Goal: Information Seeking & Learning: Learn about a topic

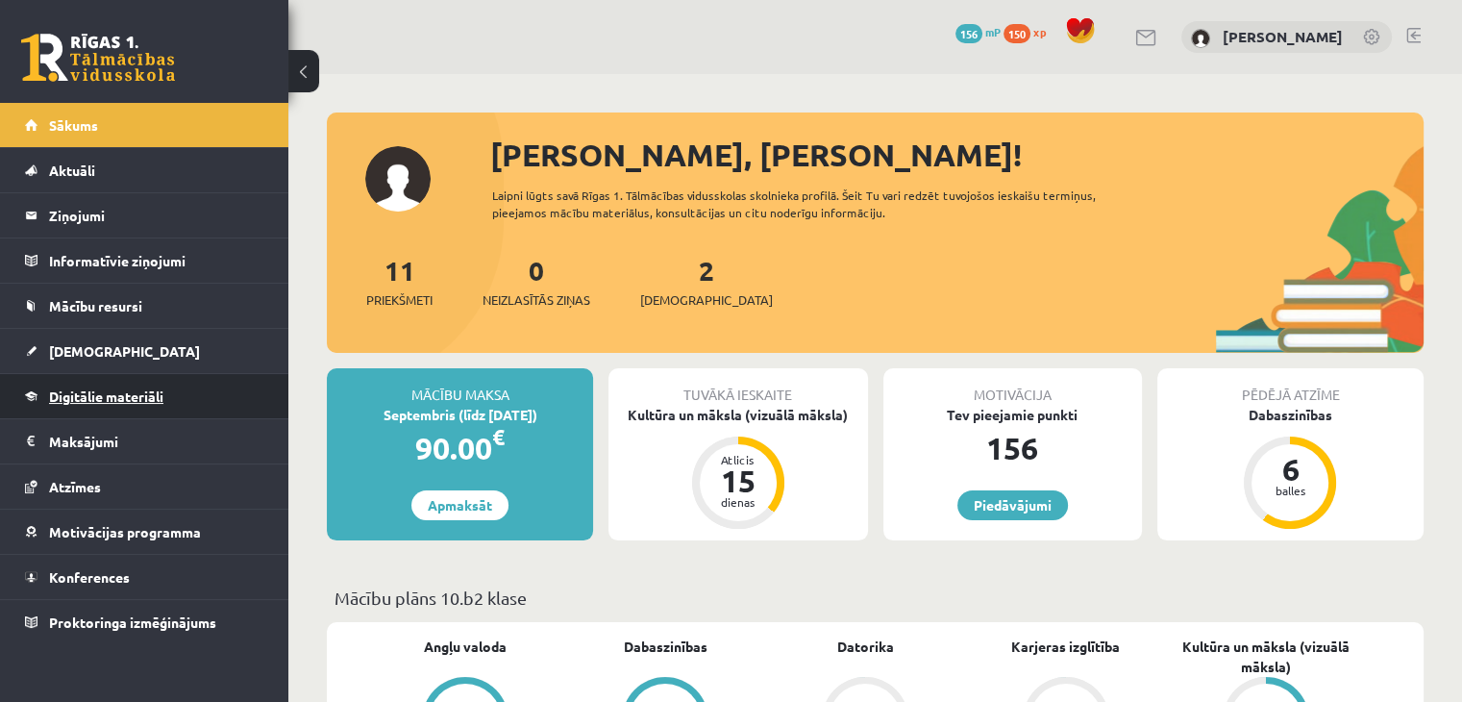
click at [104, 408] on link "Digitālie materiāli" at bounding box center [144, 396] width 239 height 44
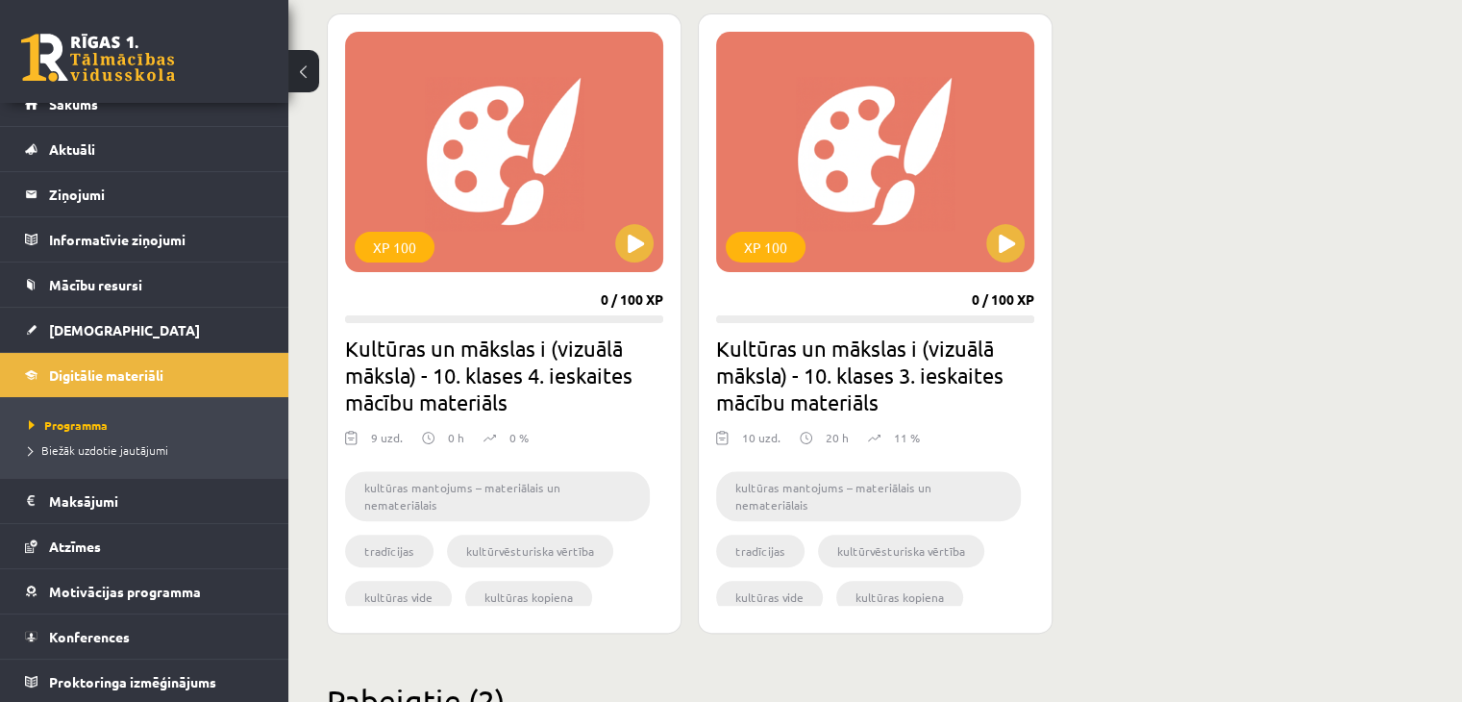
scroll to position [535, 0]
click at [1002, 261] on div "XP 100" at bounding box center [875, 152] width 318 height 240
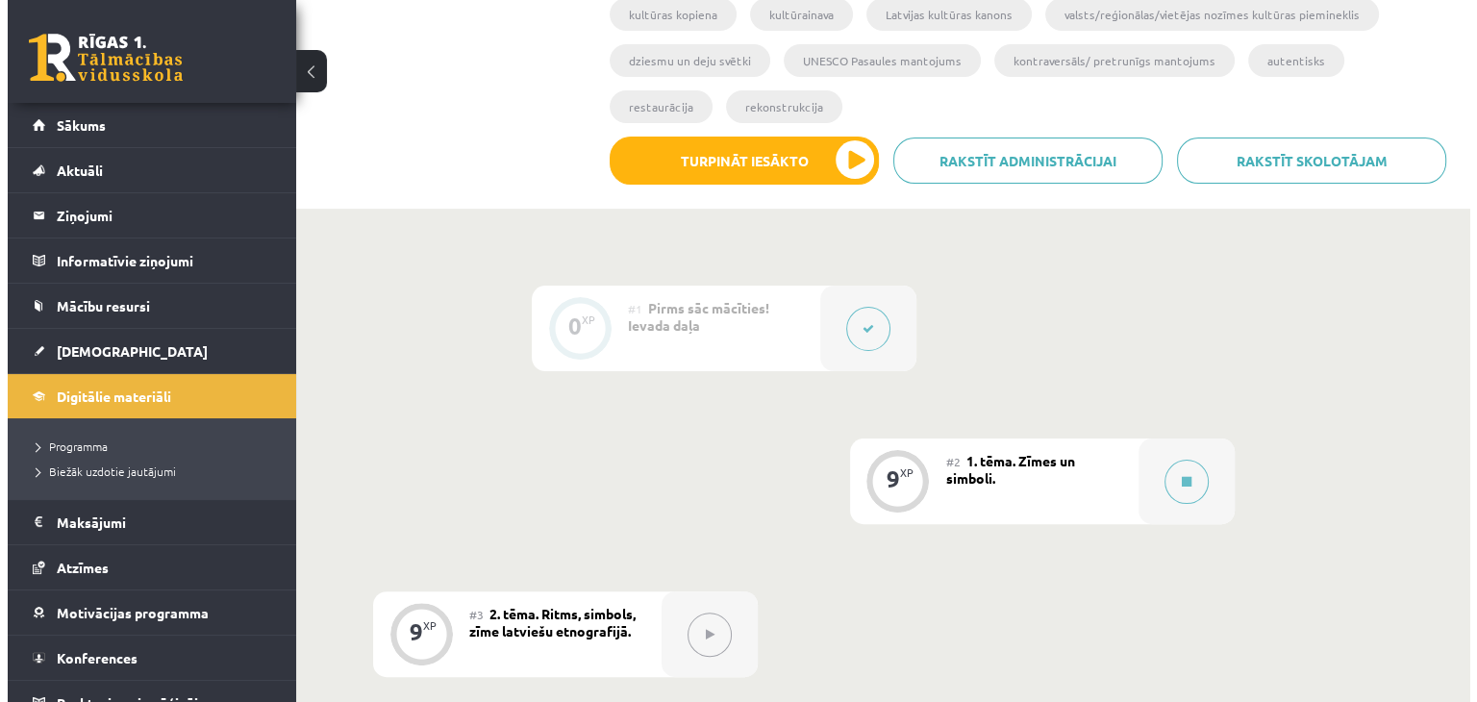
scroll to position [546, 0]
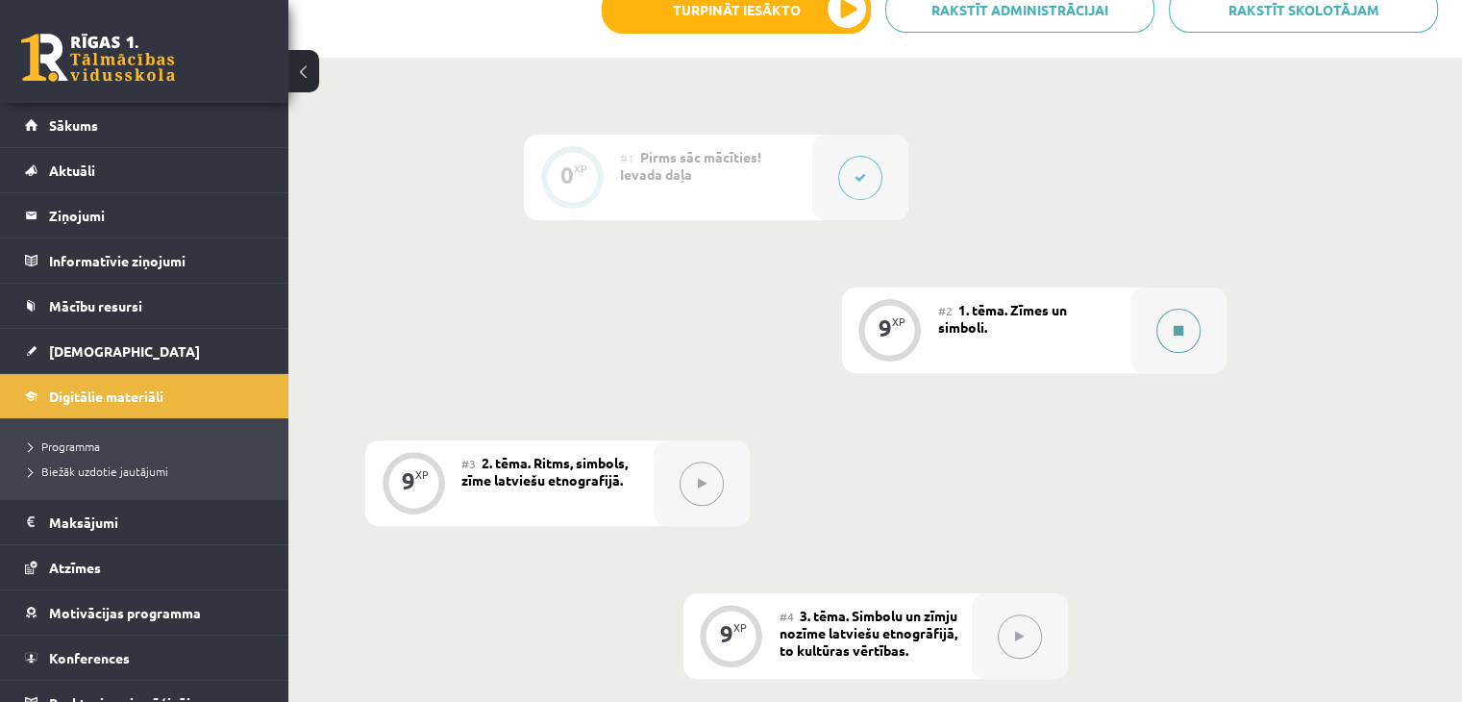
click at [1188, 309] on button at bounding box center [1179, 331] width 44 height 44
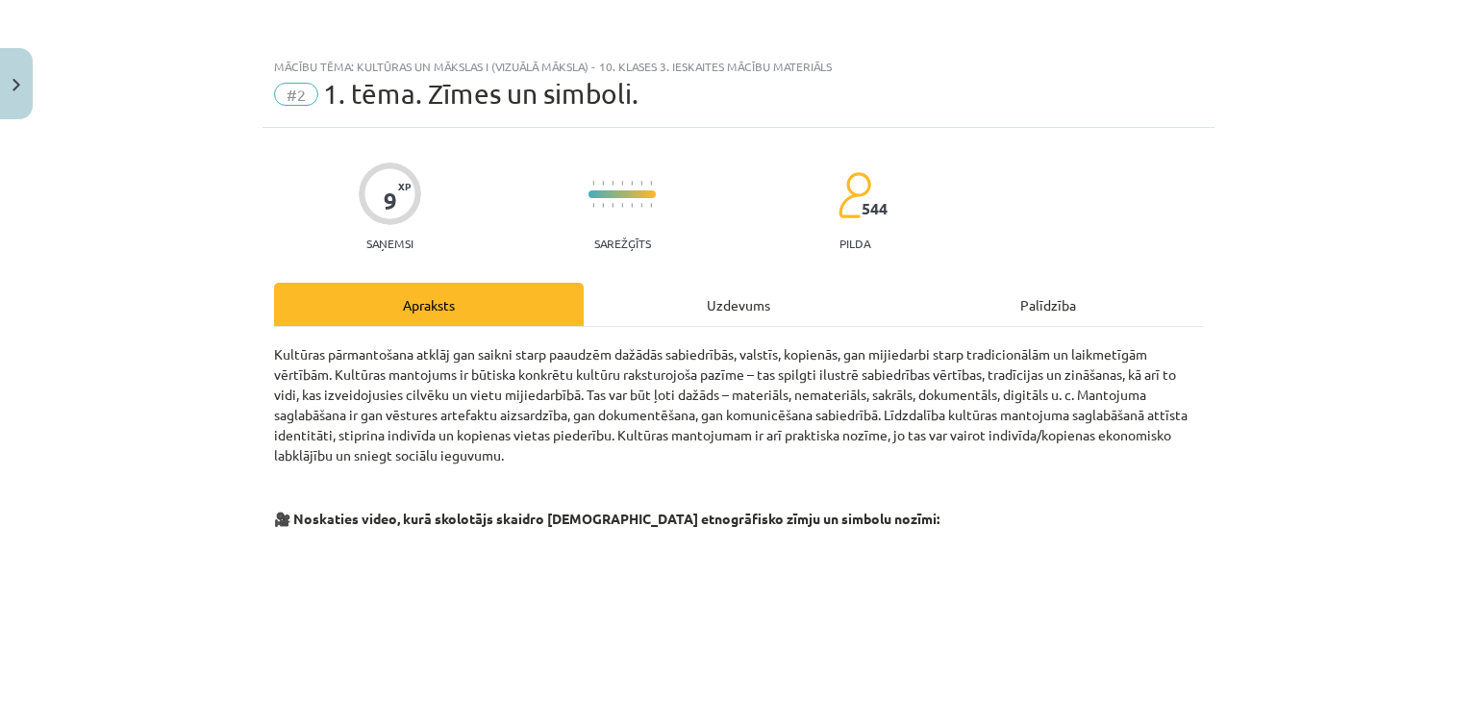
click at [1327, 123] on div "Mācību tēma: Kultūras un mākslas i (vizuālā māksla) - 10. klases 3. ieskaites m…" at bounding box center [738, 351] width 1477 height 702
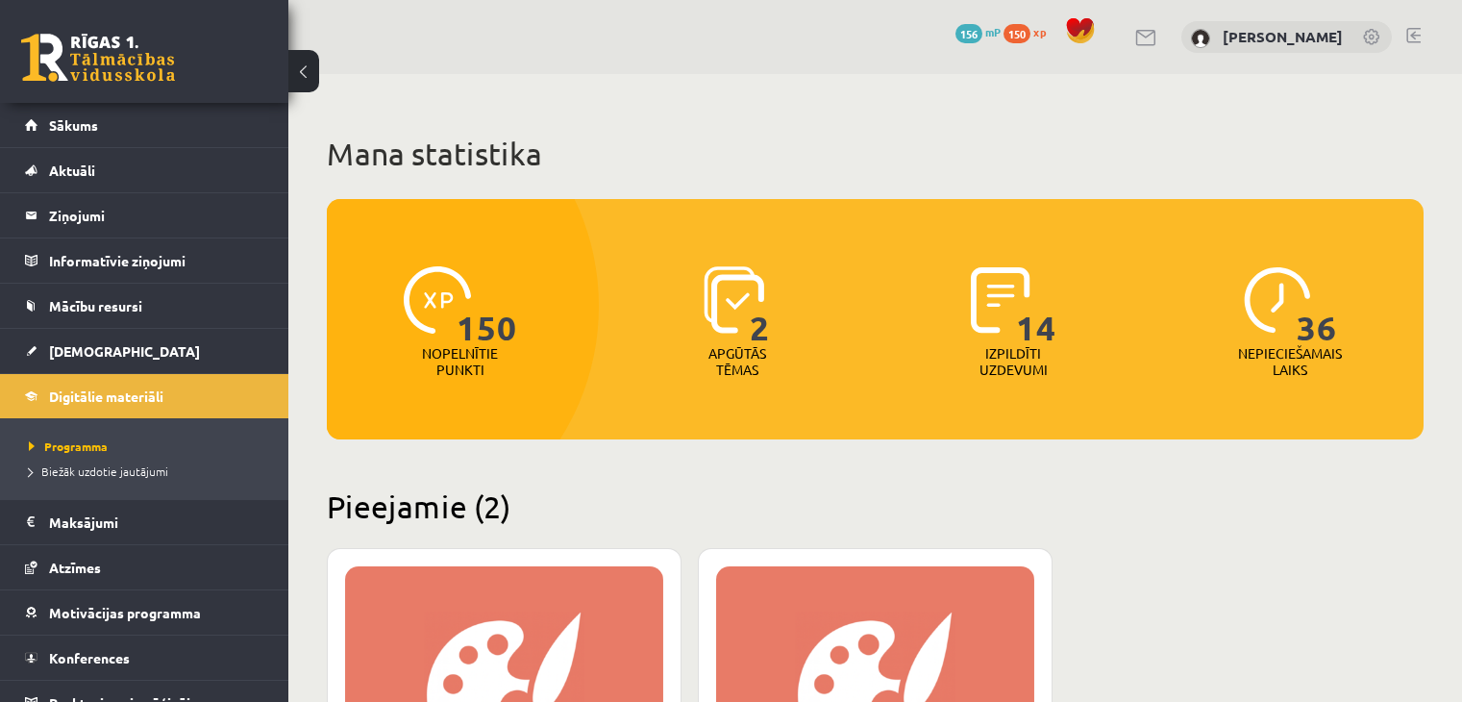
scroll to position [535, 0]
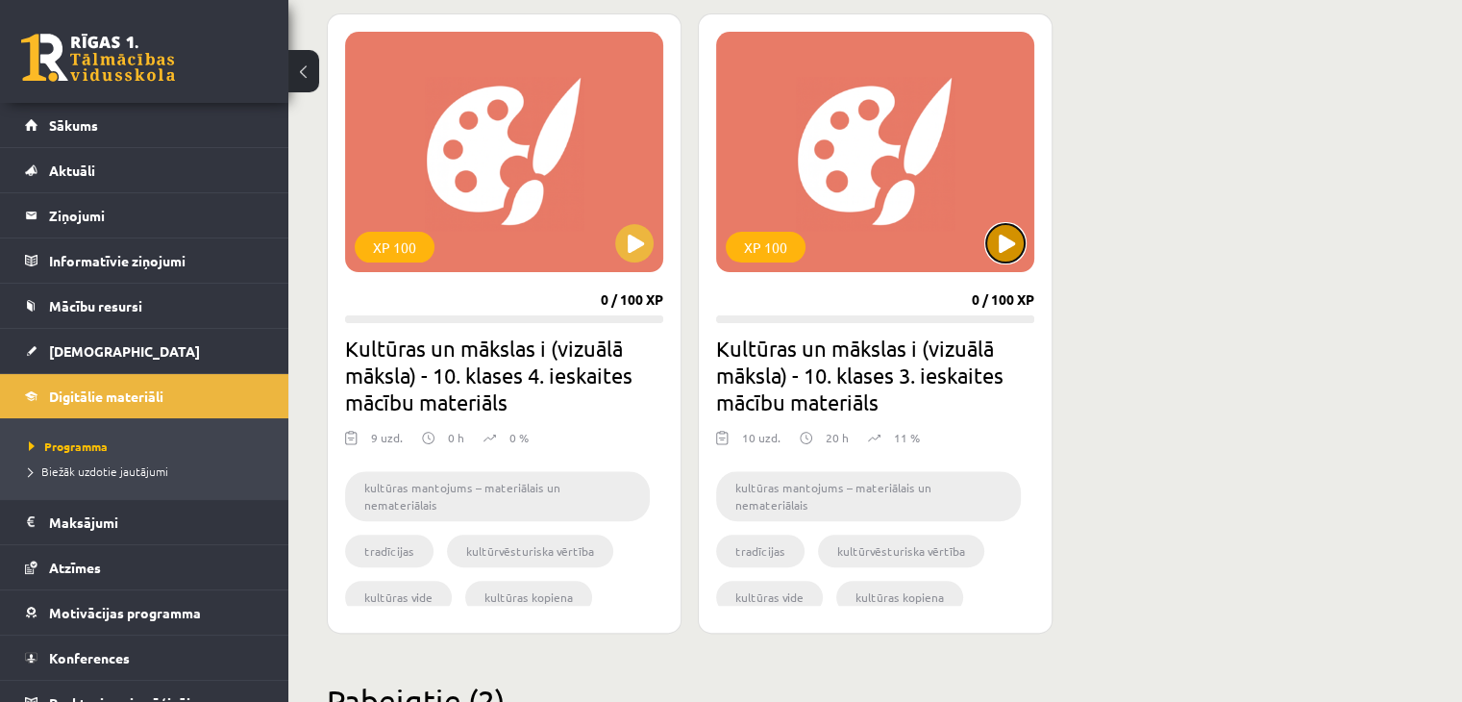
click at [1002, 255] on button at bounding box center [1005, 243] width 38 height 38
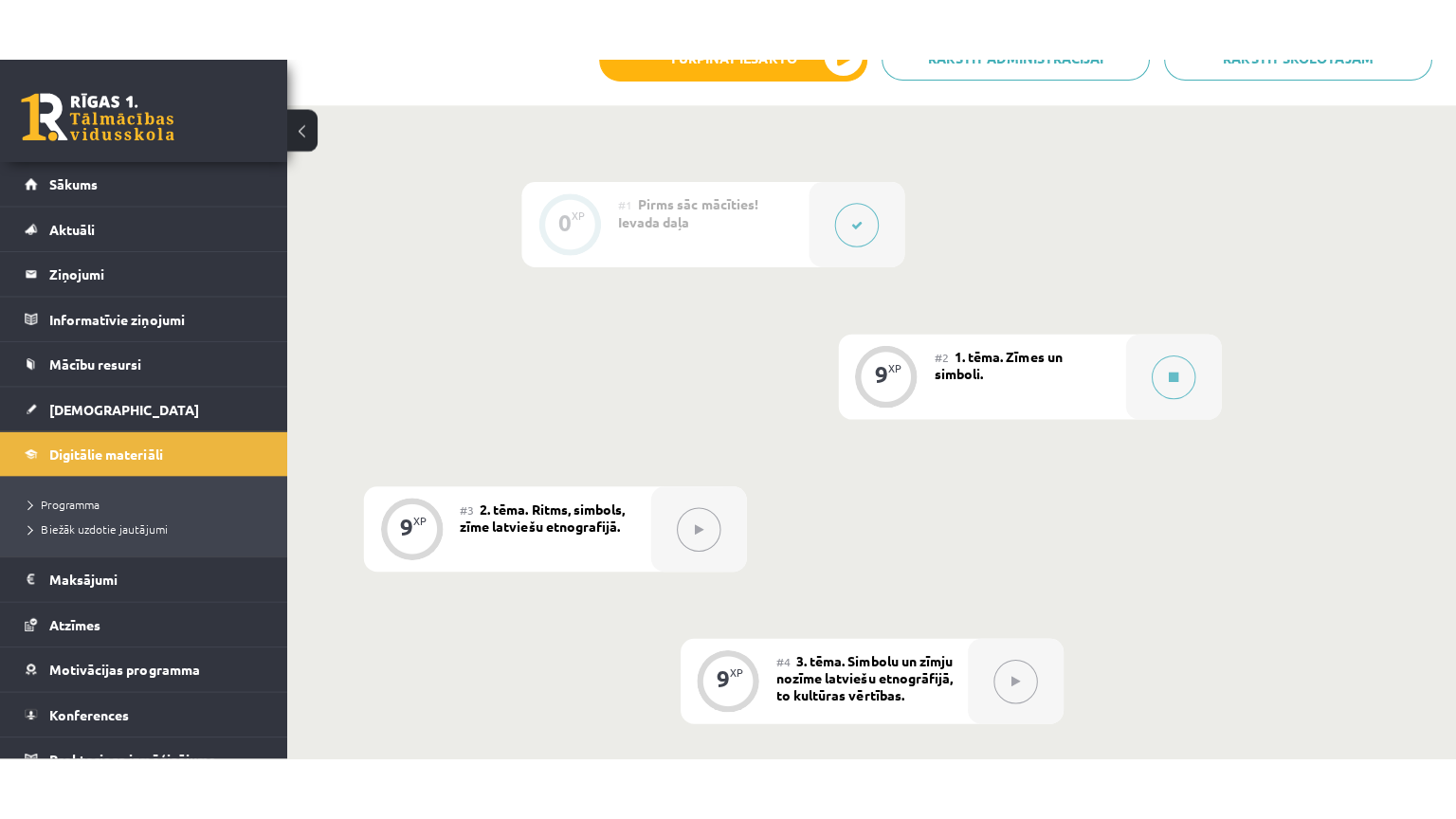
scroll to position [550, 0]
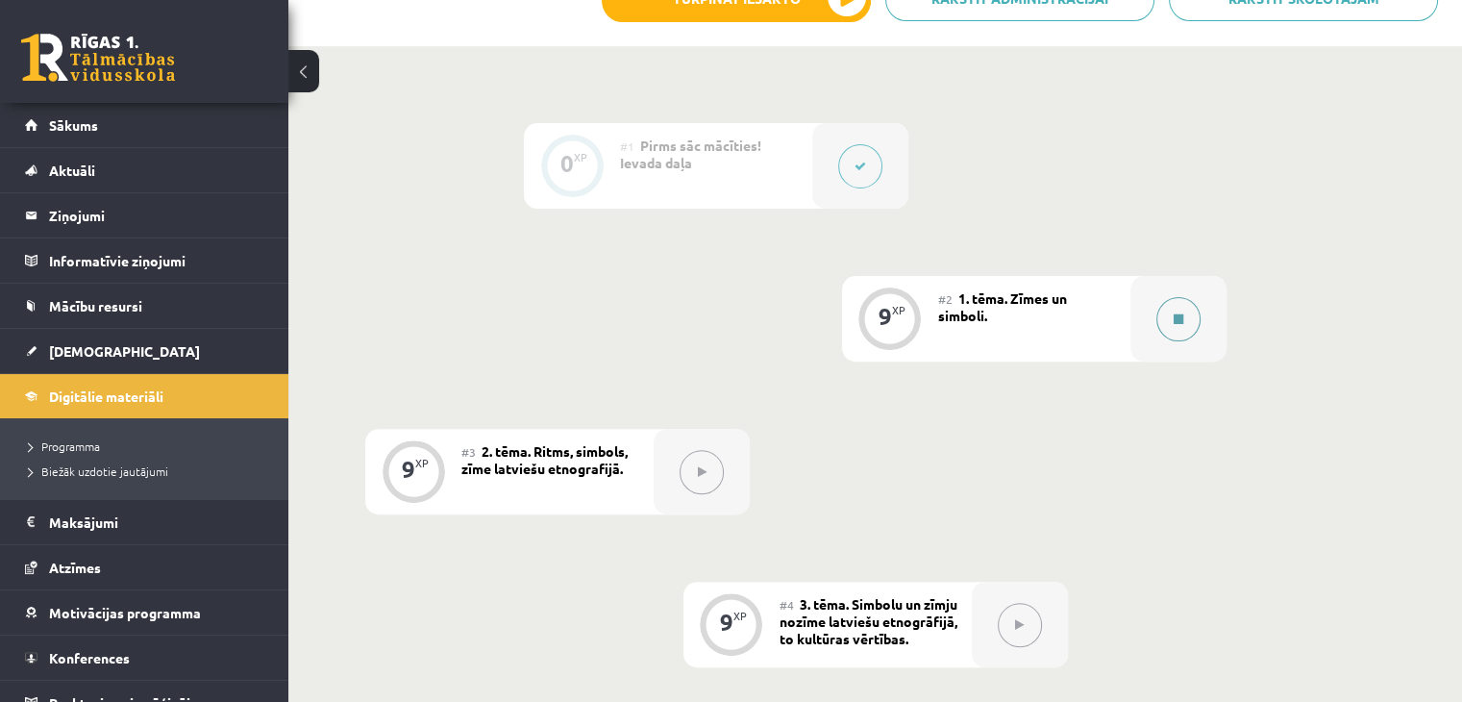
click at [1185, 297] on button at bounding box center [1179, 319] width 44 height 44
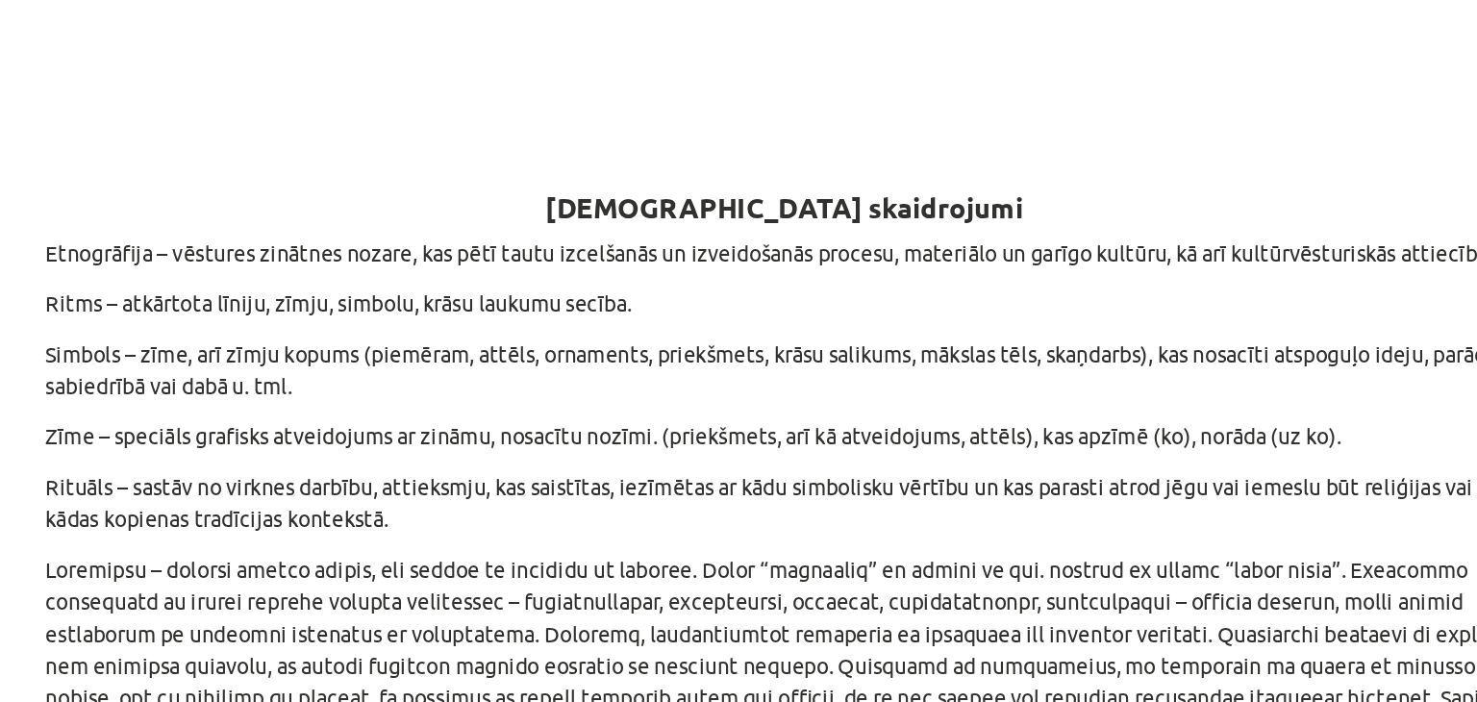
scroll to position [711, 0]
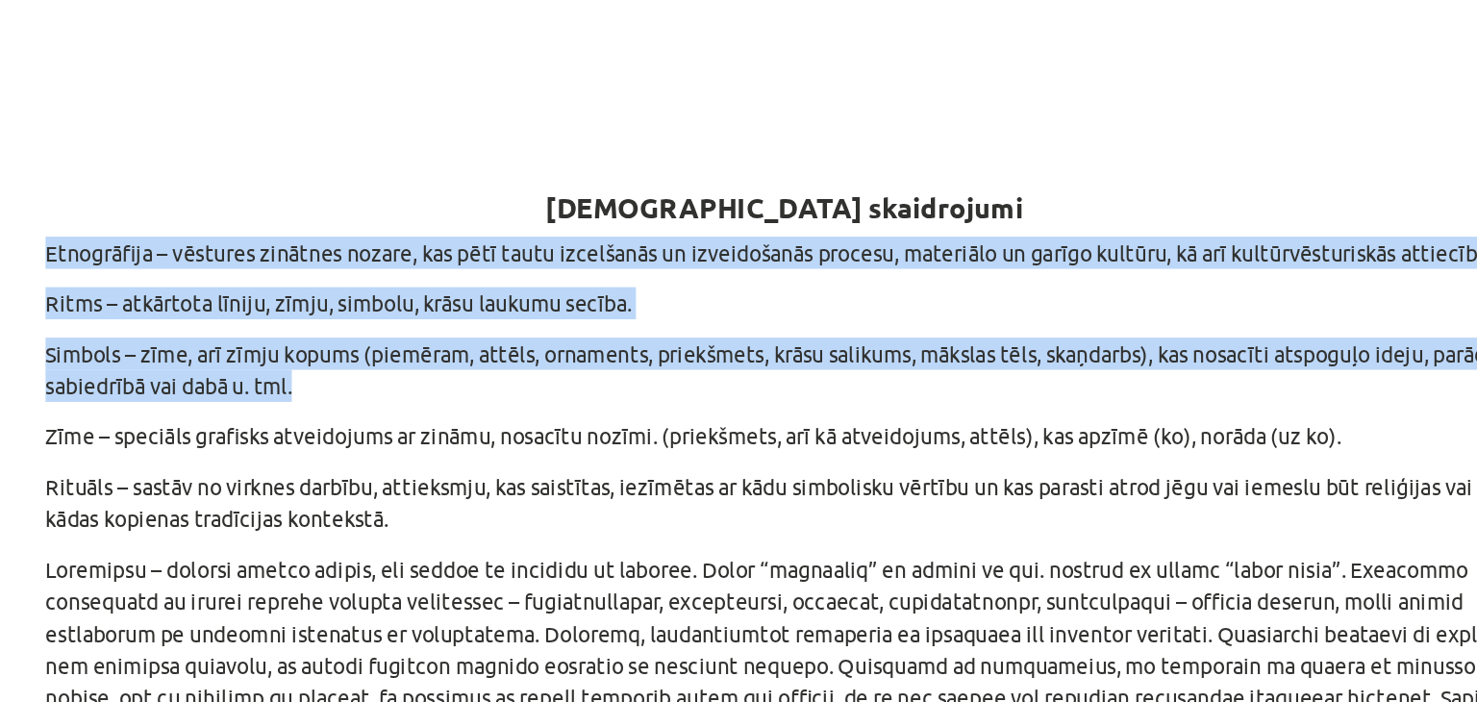
drag, startPoint x: 263, startPoint y: 251, endPoint x: 510, endPoint y: 333, distance: 259.3
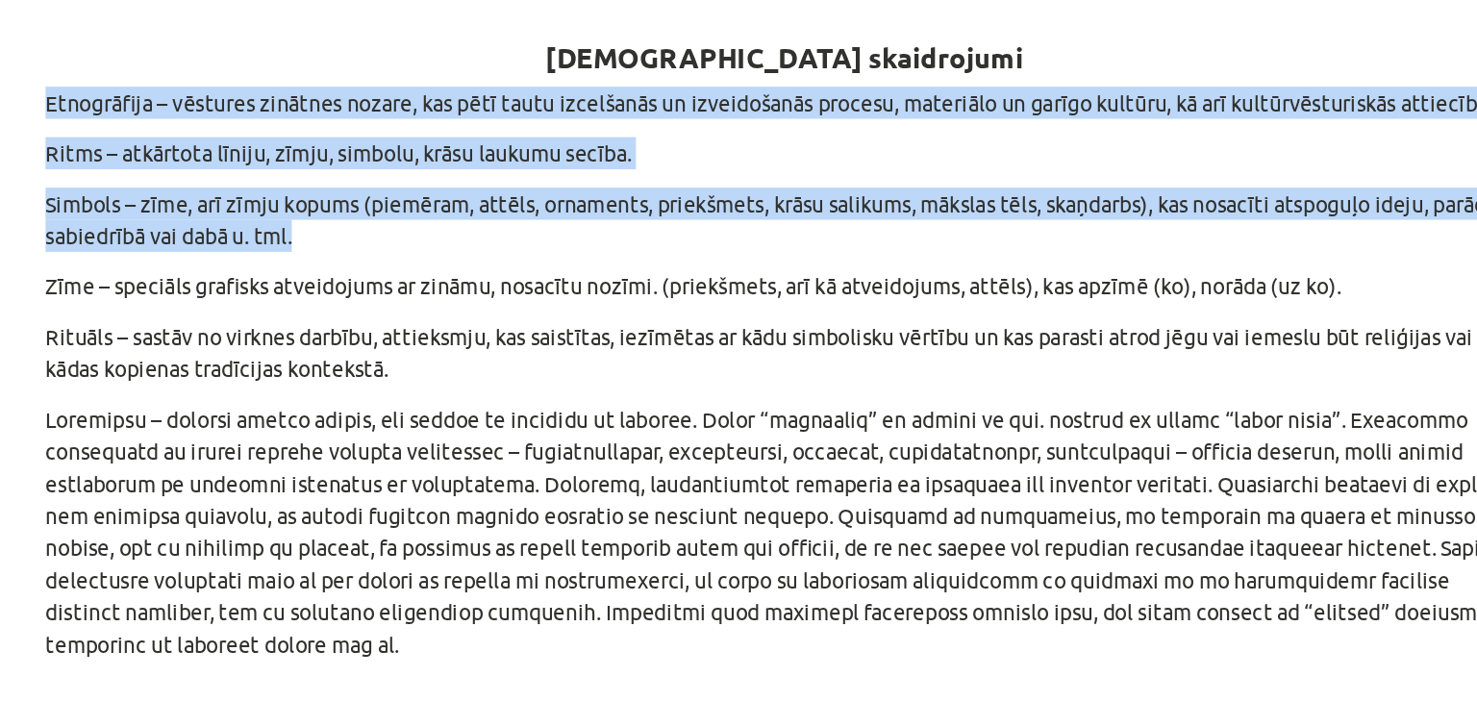
scroll to position [807, 0]
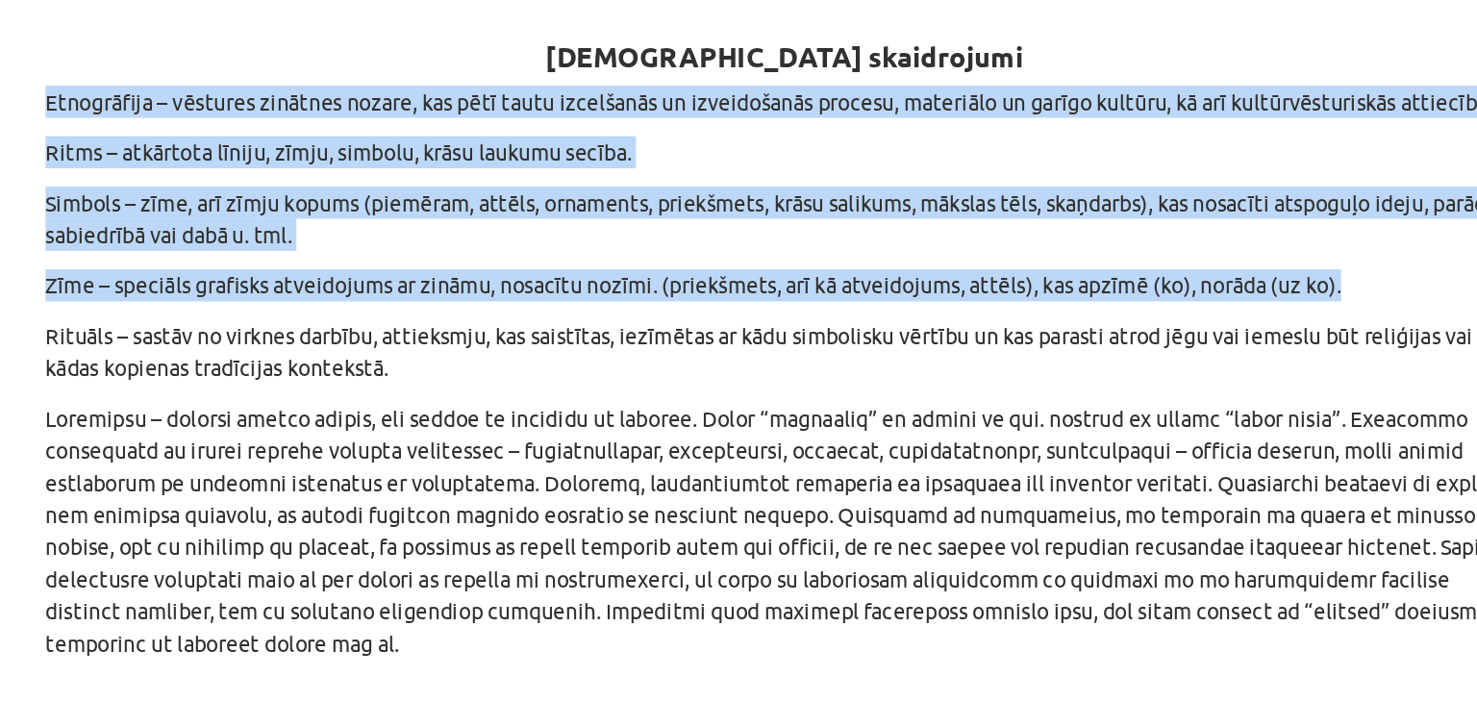
drag, startPoint x: 1092, startPoint y: 276, endPoint x: 245, endPoint y: 143, distance: 857.3
click at [245, 143] on div "Mācību tēma: Kultūras un mākslas i (vizuālā māksla) - 10. klases 3. ieskaites m…" at bounding box center [738, 351] width 1477 height 702
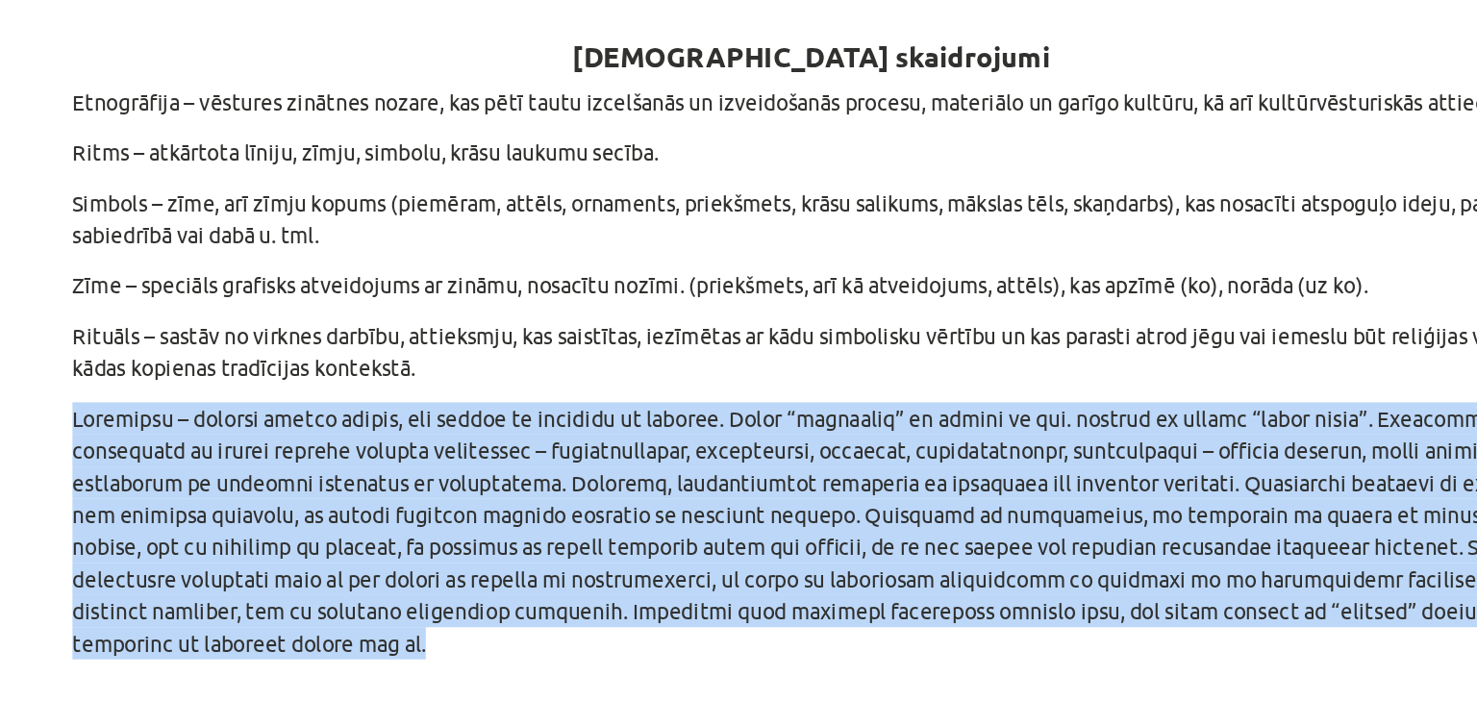
drag, startPoint x: 260, startPoint y: 358, endPoint x: 1152, endPoint y: 481, distance: 900.6
copy p "Tradīcija – mantotu ieražu kopums, kas pāriet no paaudzes uz paaudzi. Vārds “tr…"
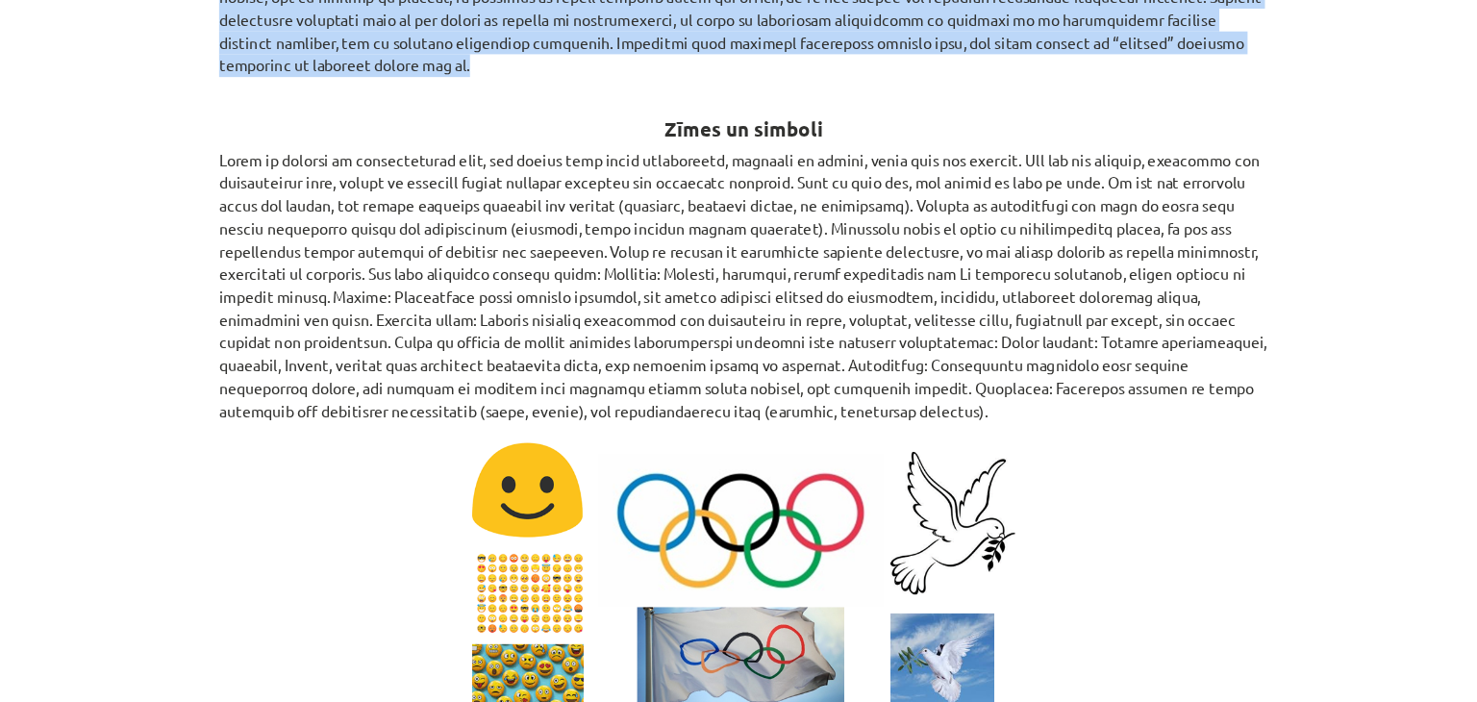
scroll to position [1211, 0]
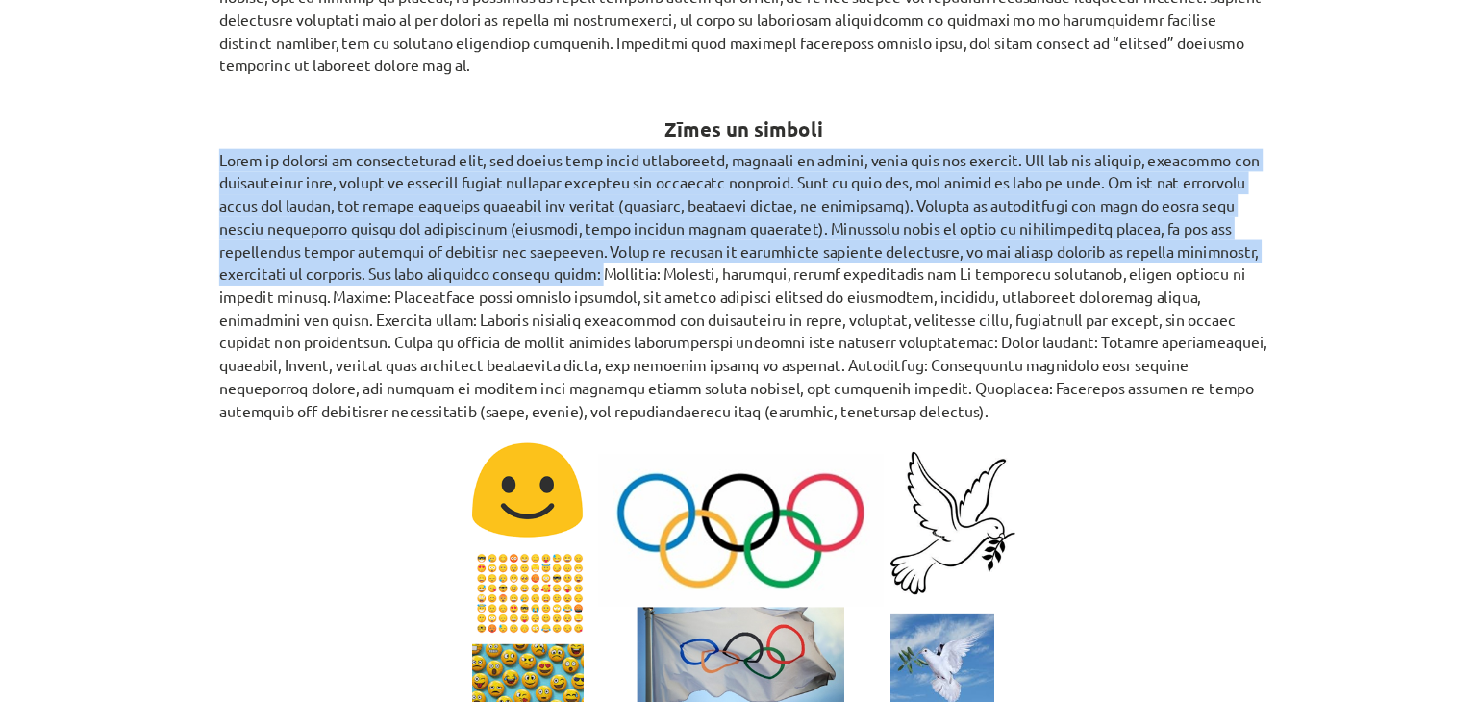
drag, startPoint x: 604, startPoint y: 260, endPoint x: 183, endPoint y: 156, distance: 433.7
click at [183, 156] on div "Mācību tēma: Kultūras un mākslas i (vizuālā māksla) - 10. klases 3. ieskaites m…" at bounding box center [738, 351] width 1477 height 702
click at [396, 263] on p at bounding box center [738, 289] width 929 height 242
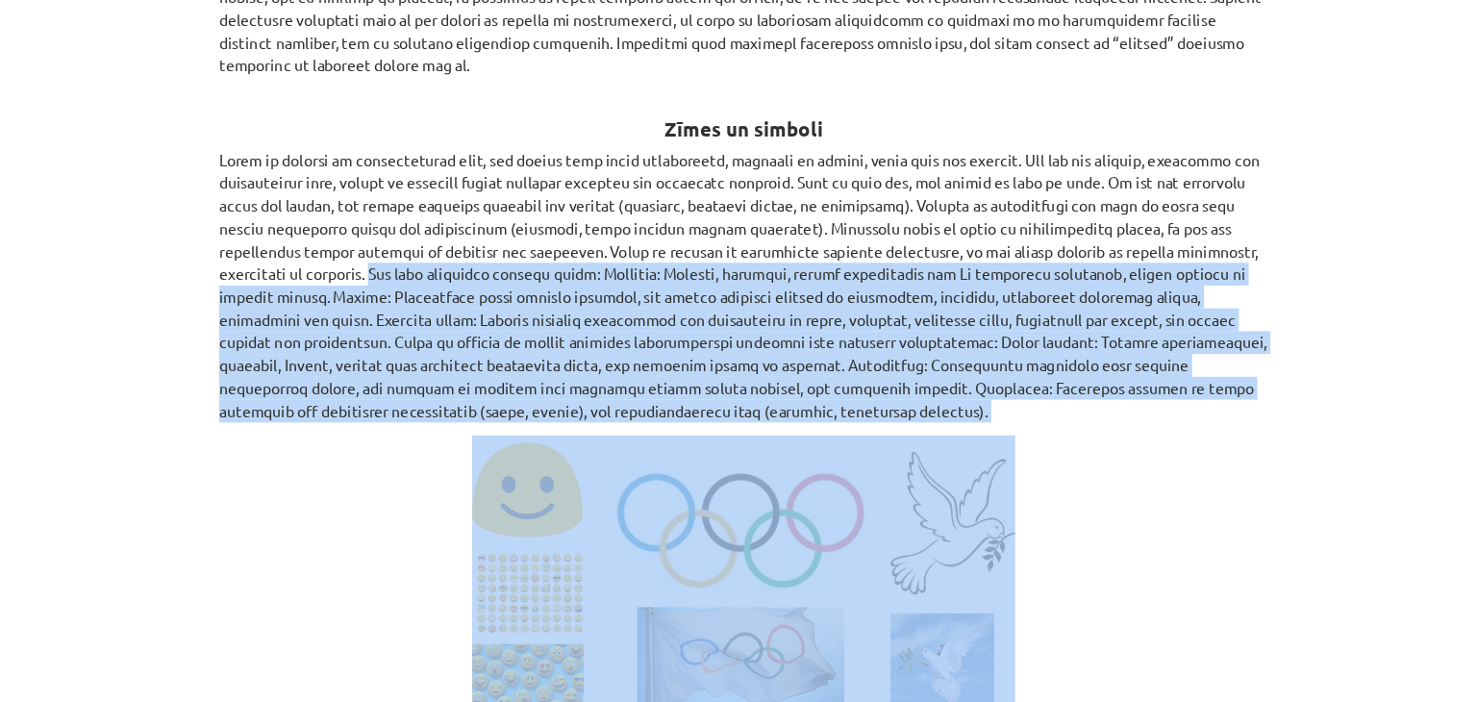
drag, startPoint x: 402, startPoint y: 258, endPoint x: 706, endPoint y: 391, distance: 331.9
copy div "Tie tiek izmantoti daudzās jomās: Reliģijā: Simboli, piemēram, krusts kristietī…"
click at [895, 271] on p at bounding box center [738, 289] width 929 height 242
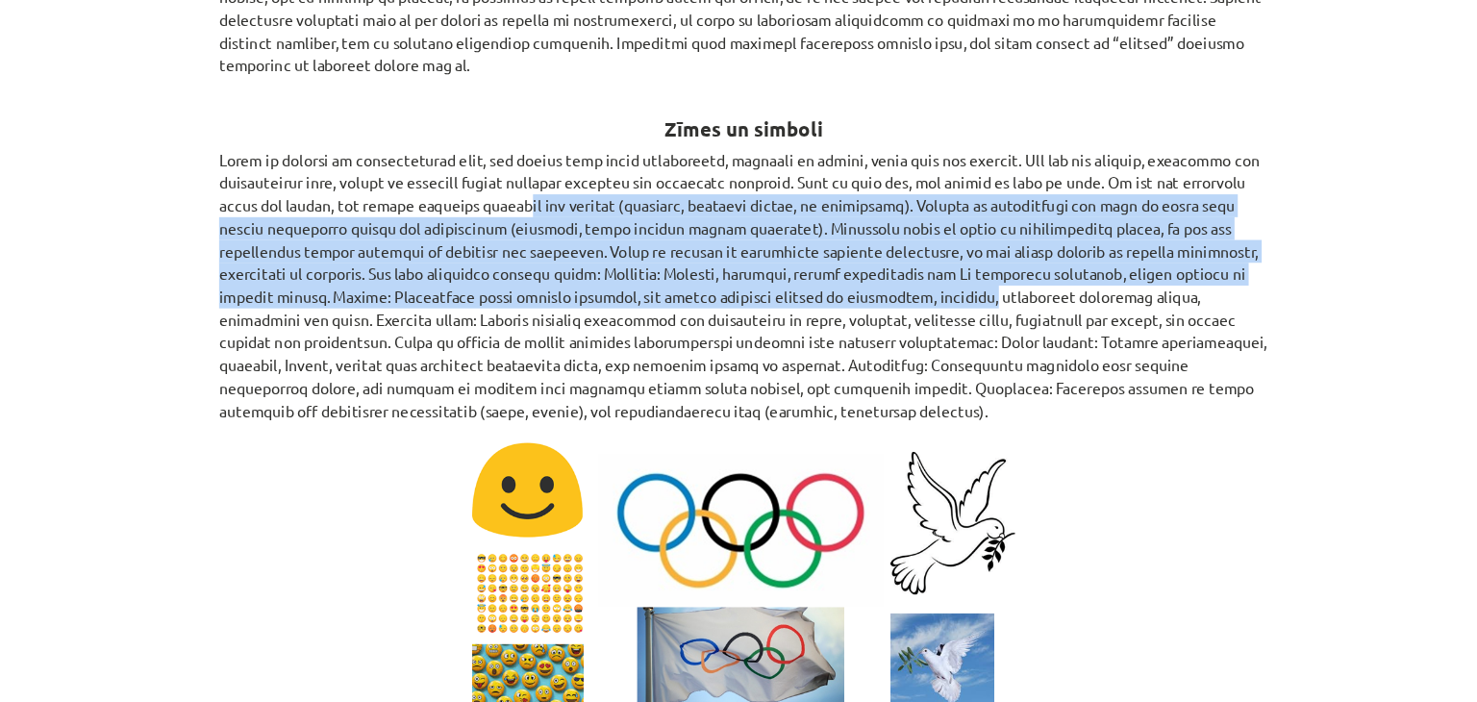
drag, startPoint x: 946, startPoint y: 283, endPoint x: 524, endPoint y: 188, distance: 432.4
click at [524, 188] on p at bounding box center [738, 289] width 929 height 242
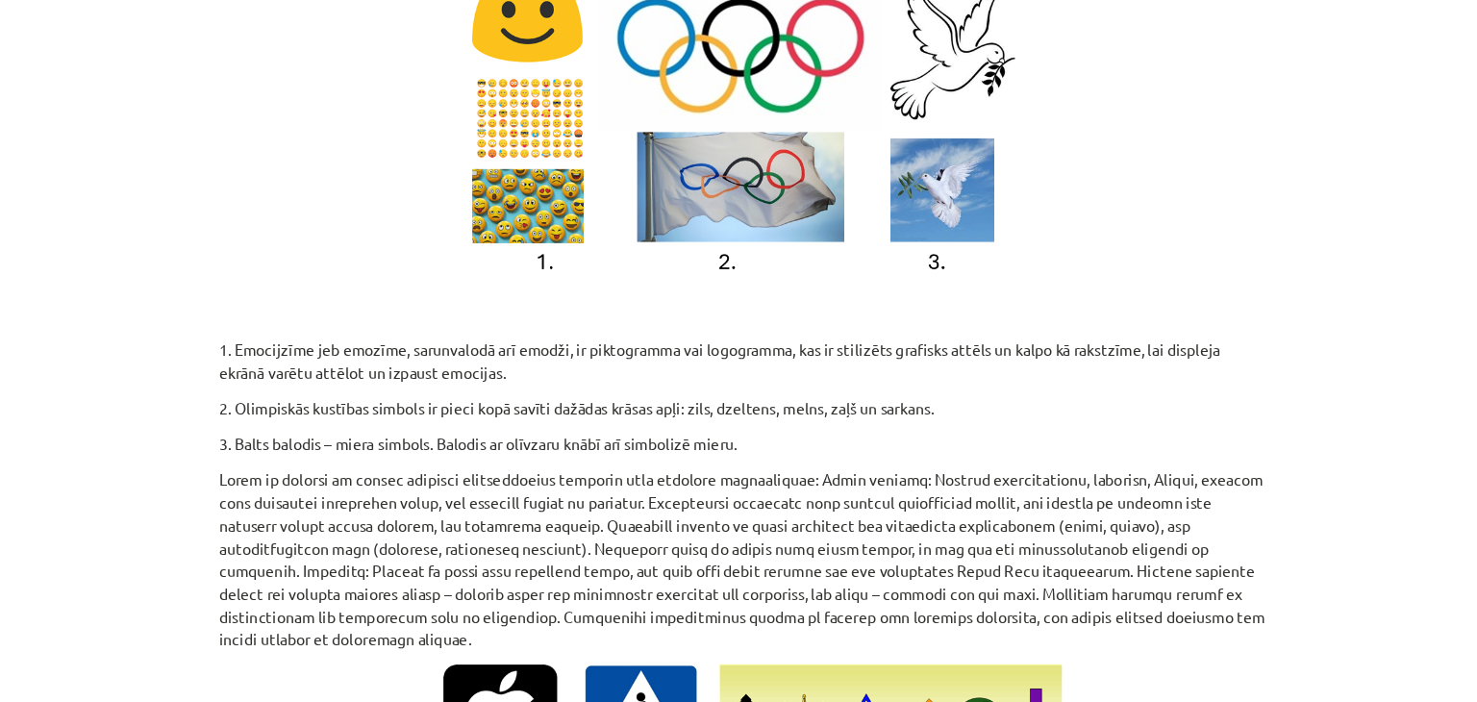
scroll to position [1630, 0]
click at [219, 292] on div "Mācību tēma: Kultūras un mākslas i (vizuālā māksla) - 10. klases 3. ieskaites m…" at bounding box center [738, 351] width 1477 height 702
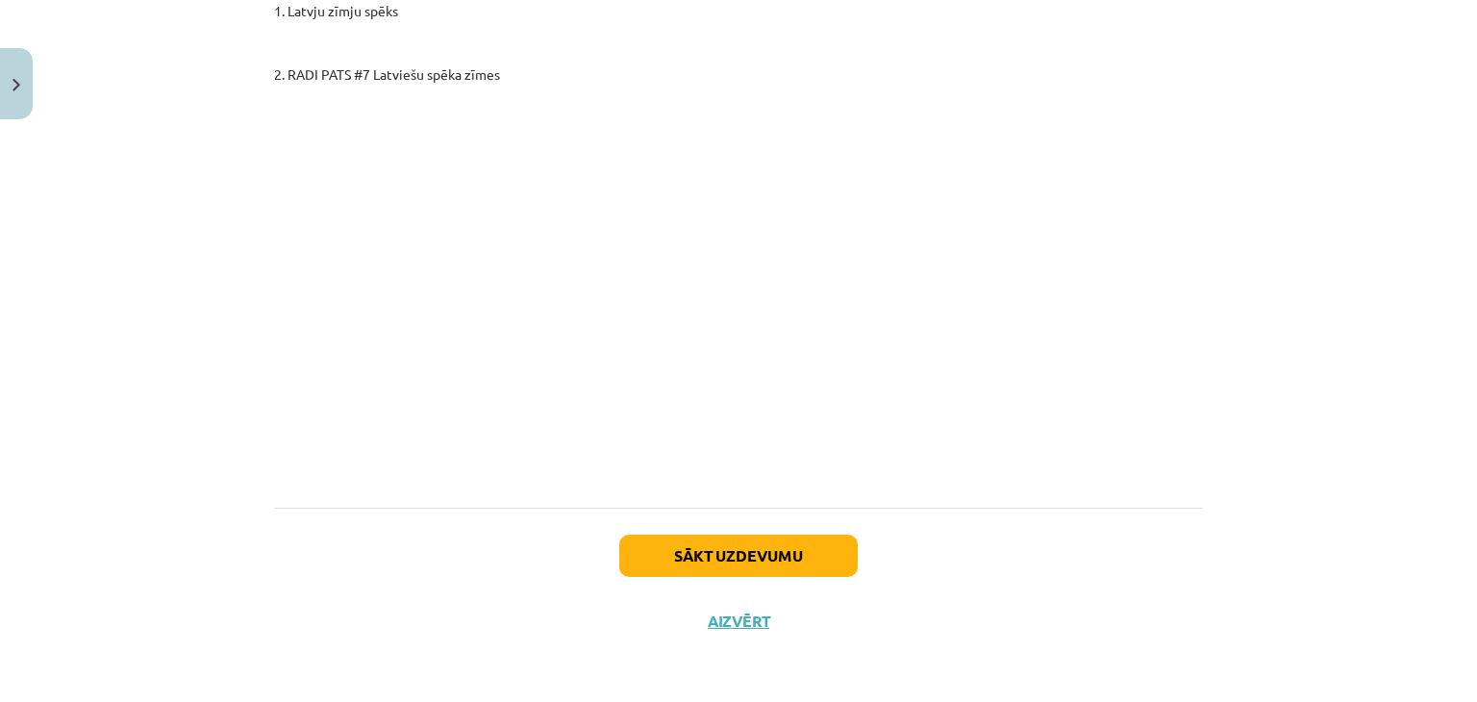
scroll to position [3351, 0]
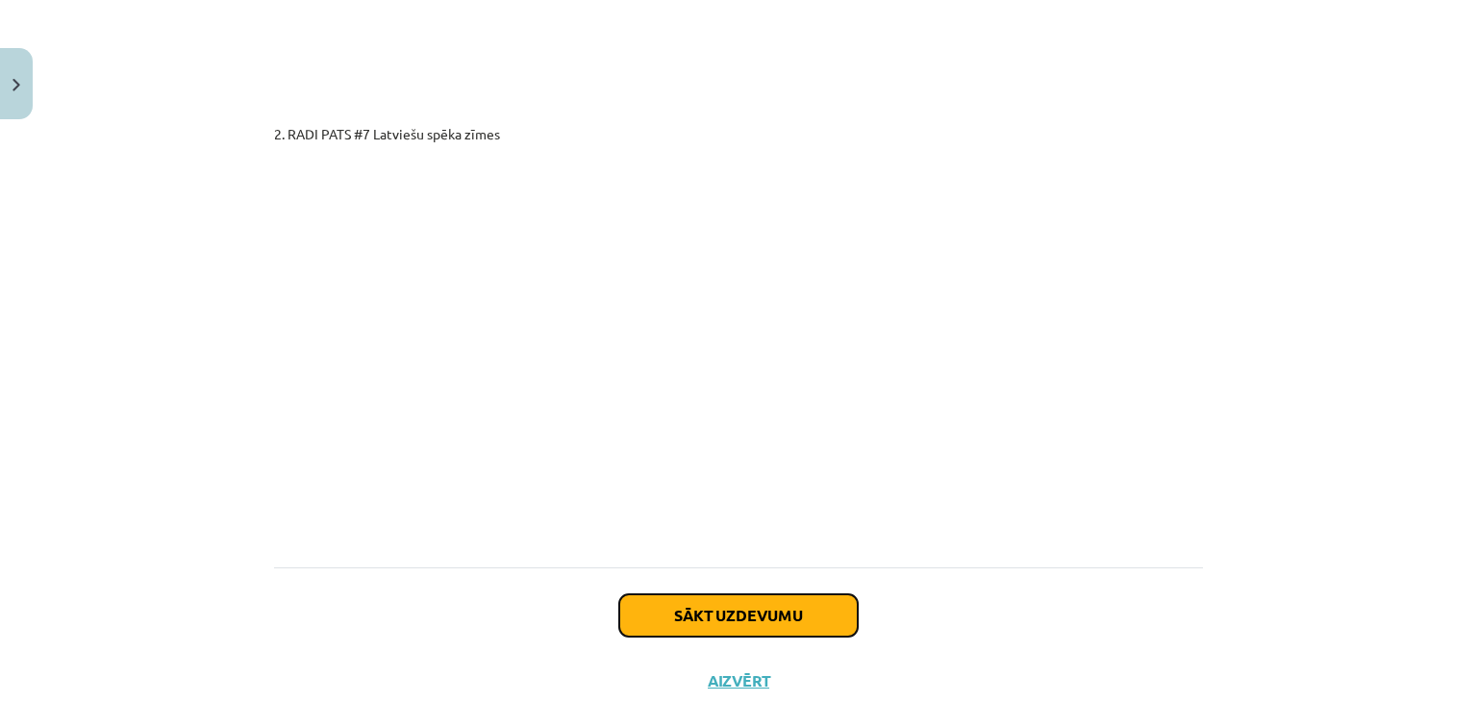
click at [819, 594] on button "Sākt uzdevumu" at bounding box center [738, 615] width 238 height 42
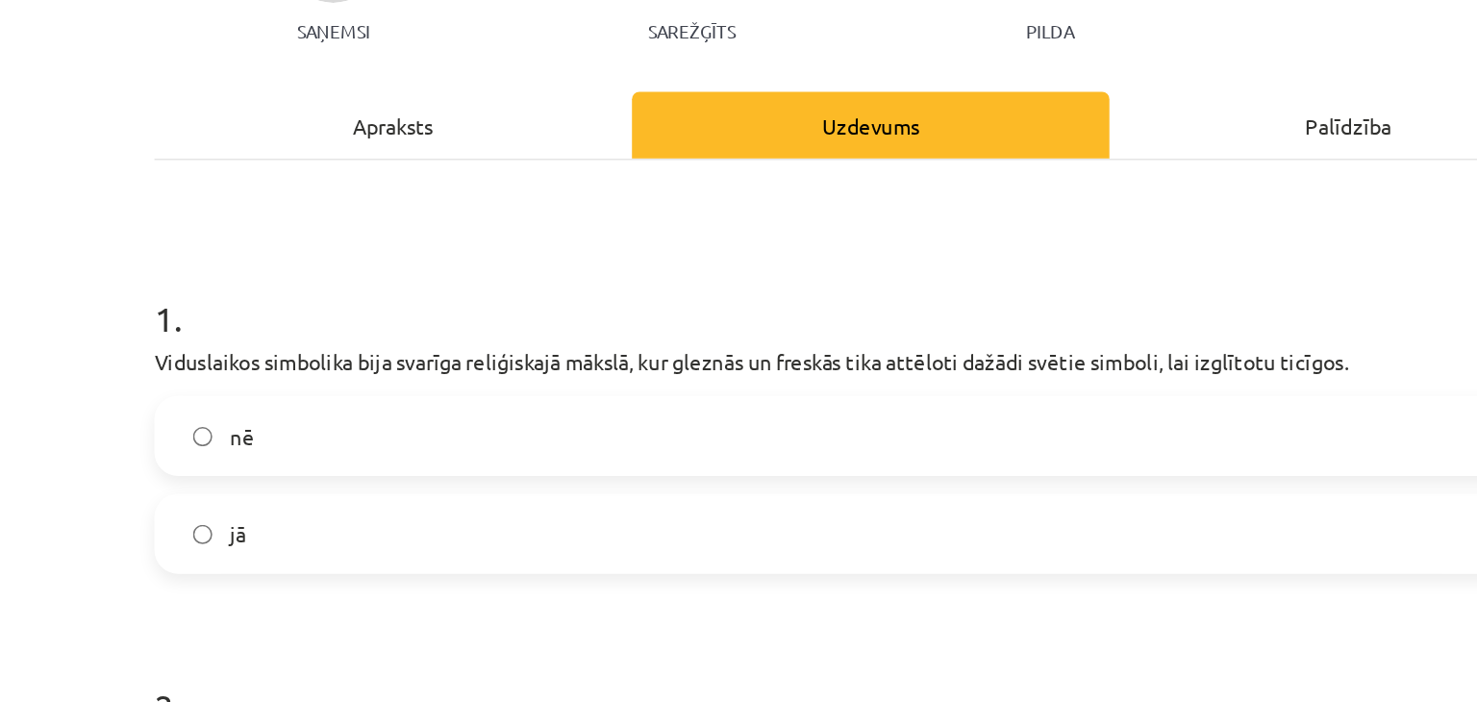
scroll to position [108, 0]
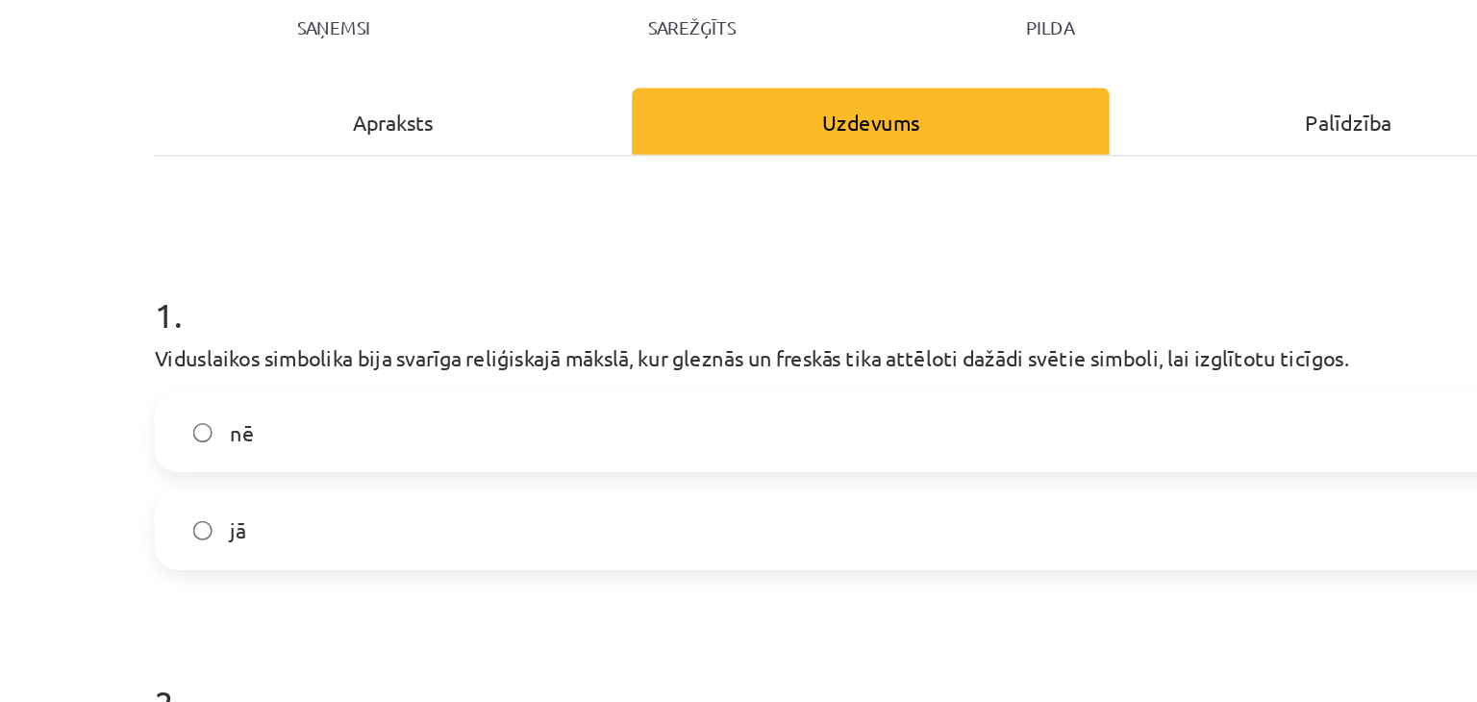
click at [328, 470] on label "jā" at bounding box center [738, 461] width 925 height 48
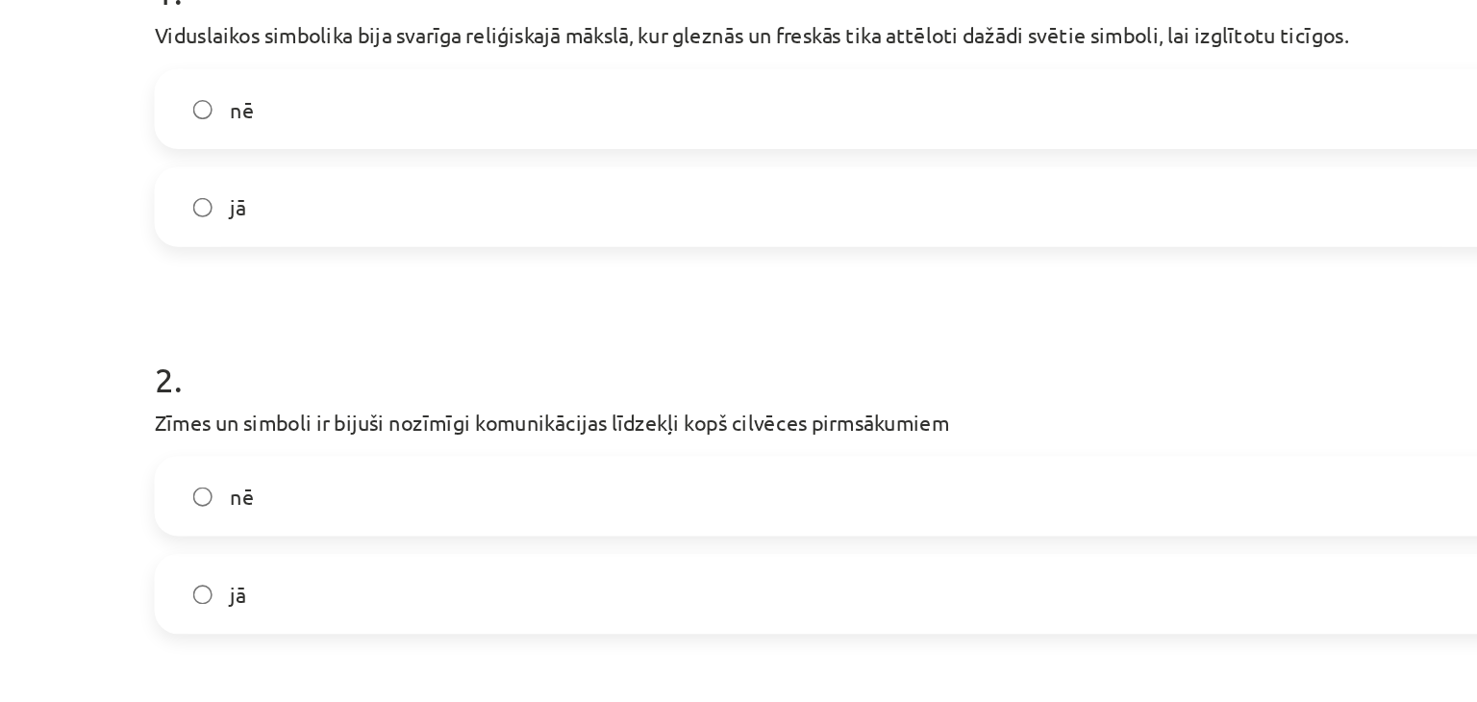
scroll to position [372, 0]
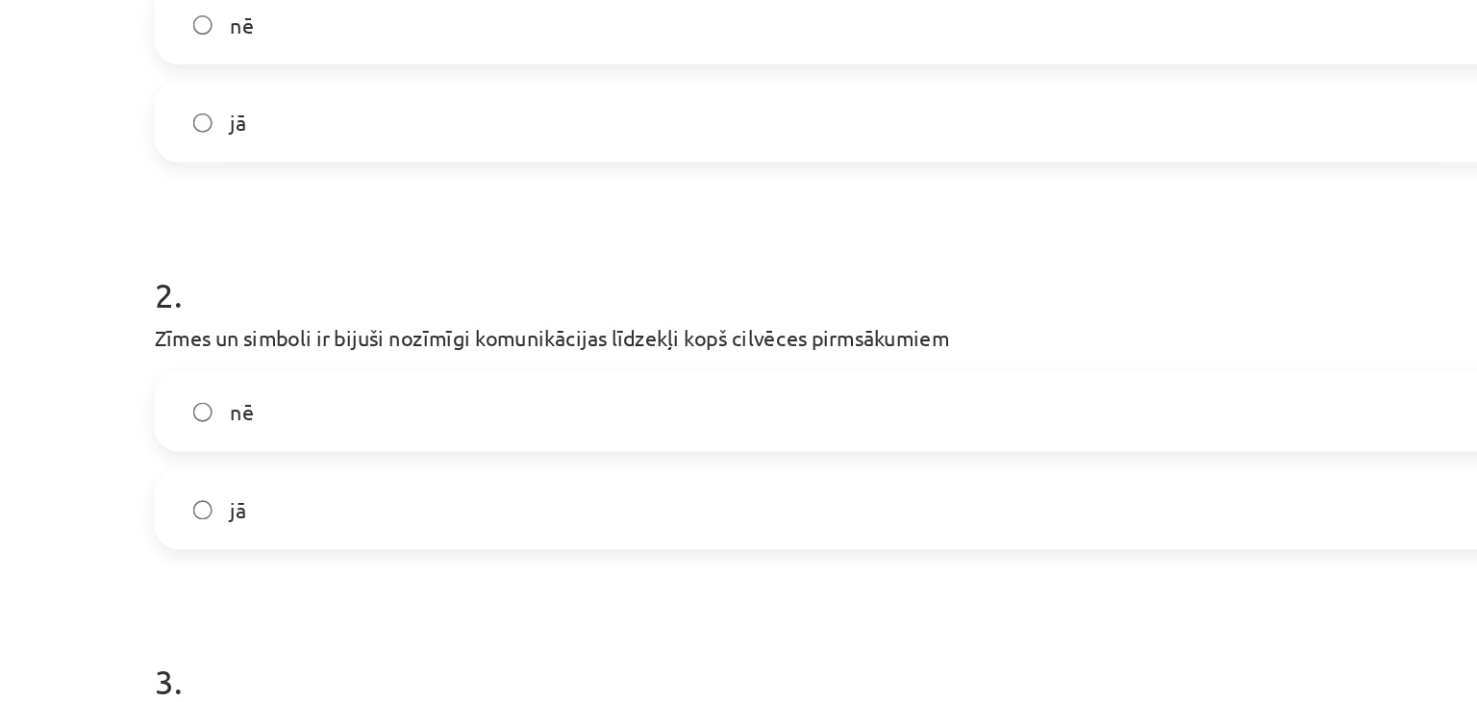
click at [323, 456] on span "jā" at bounding box center [328, 448] width 11 height 20
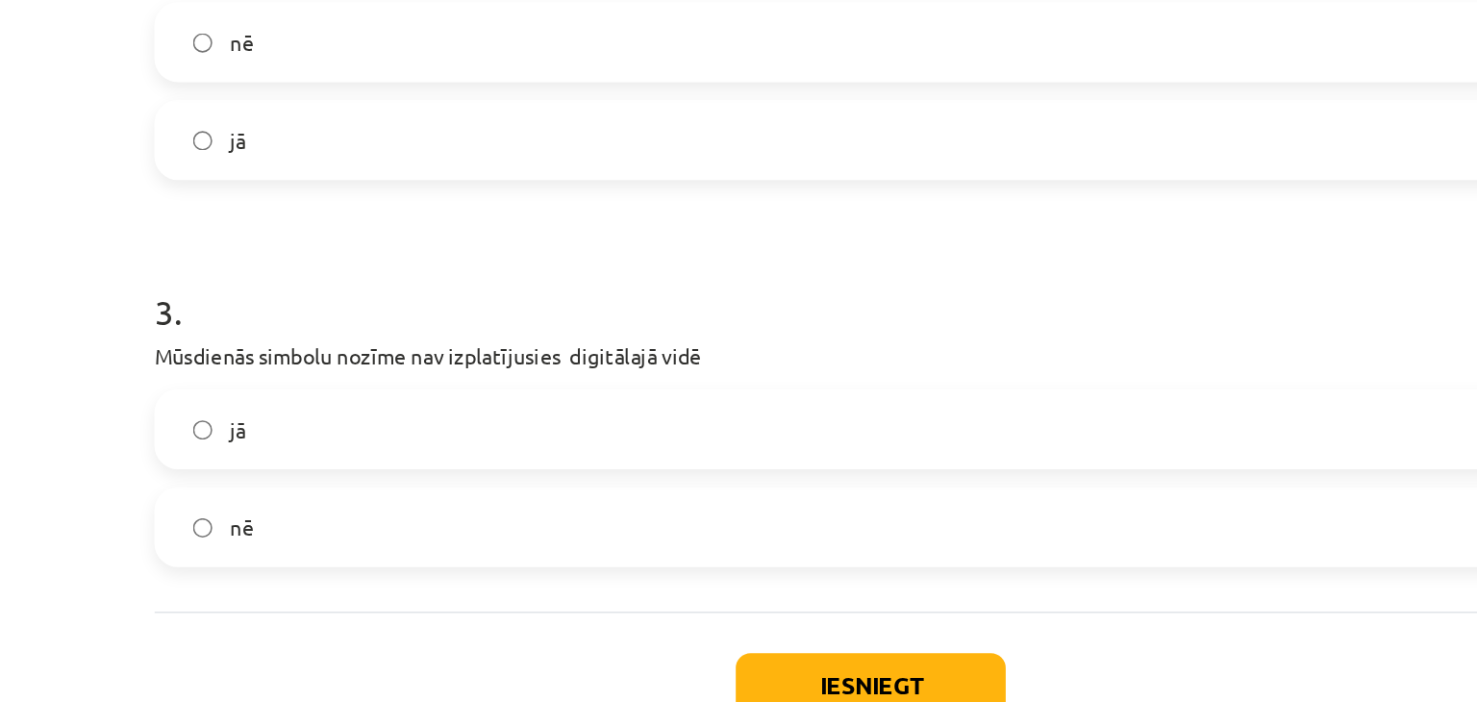
scroll to position [618, 0]
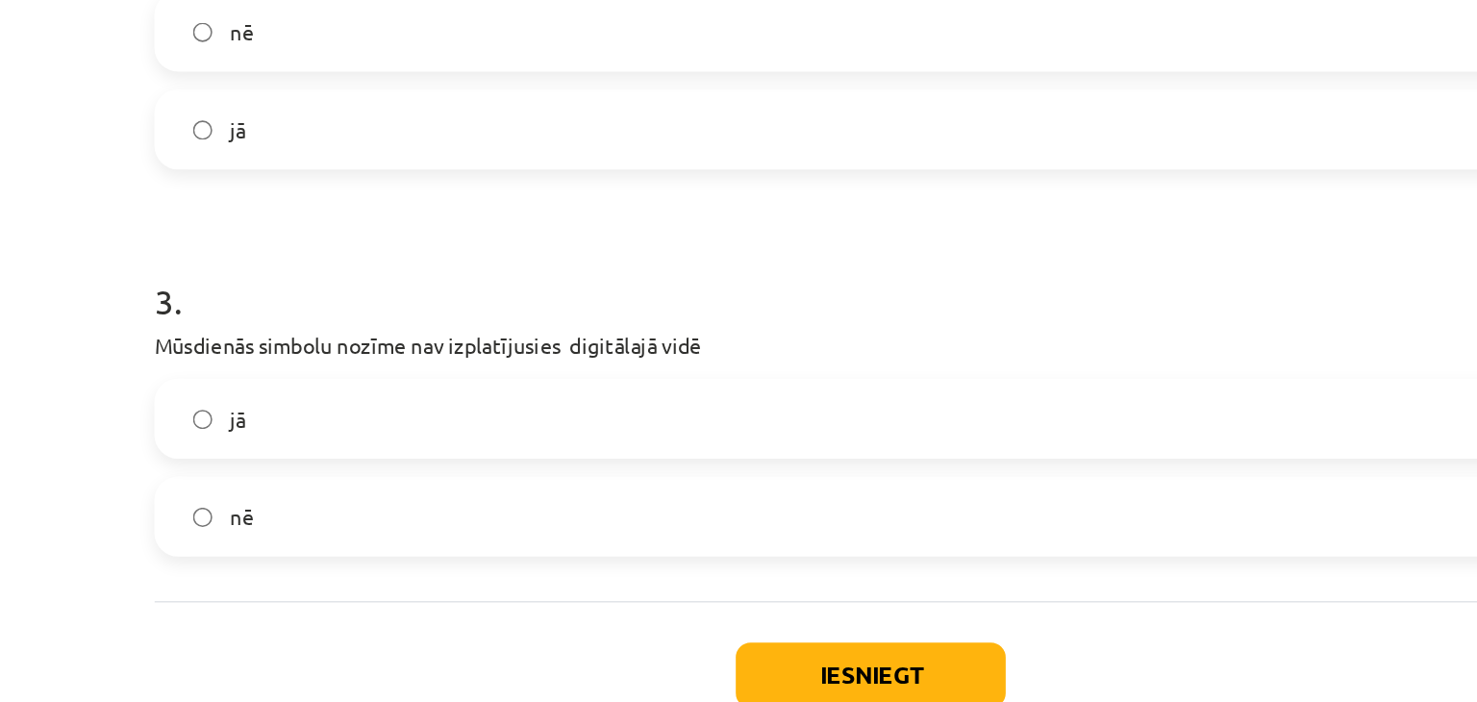
click at [302, 473] on label "nē" at bounding box center [738, 453] width 925 height 48
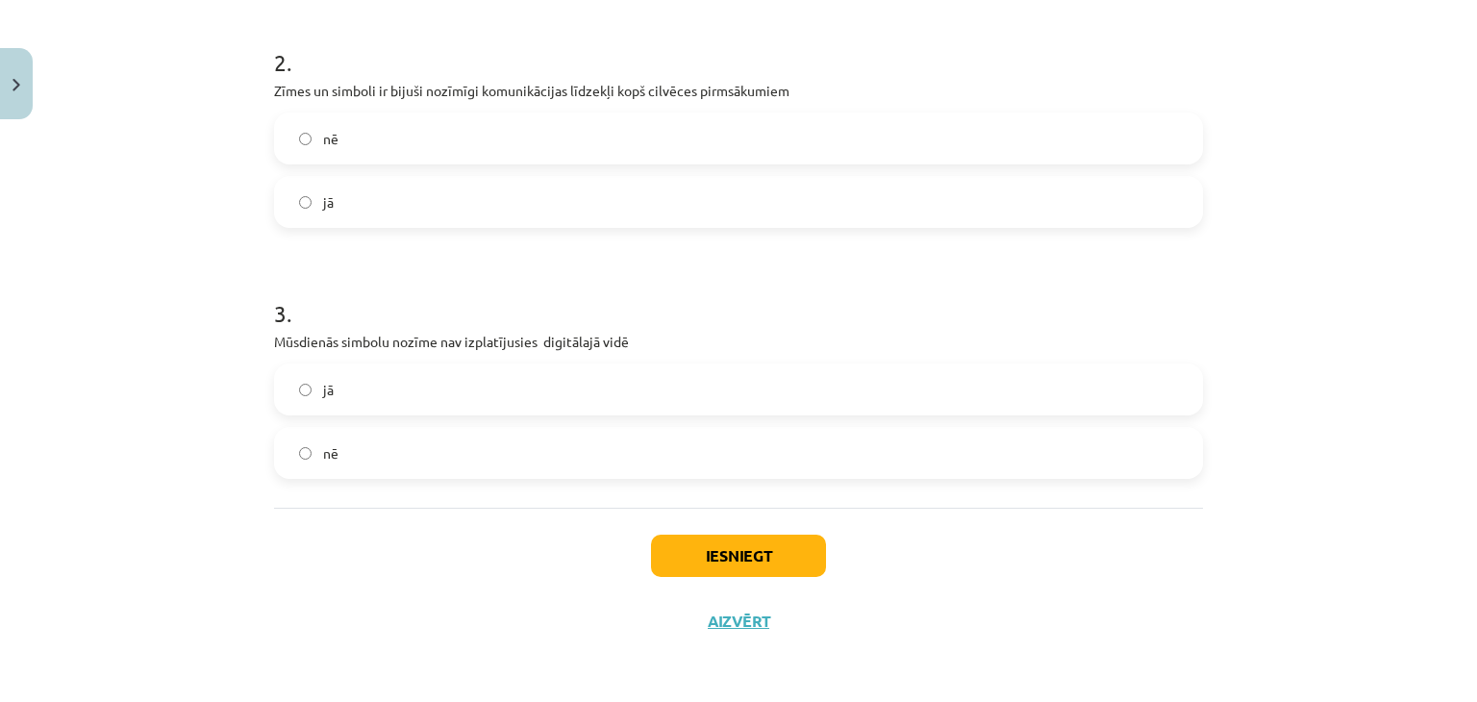
scroll to position [557, 0]
click at [689, 562] on button "Iesniegt" at bounding box center [738, 556] width 175 height 42
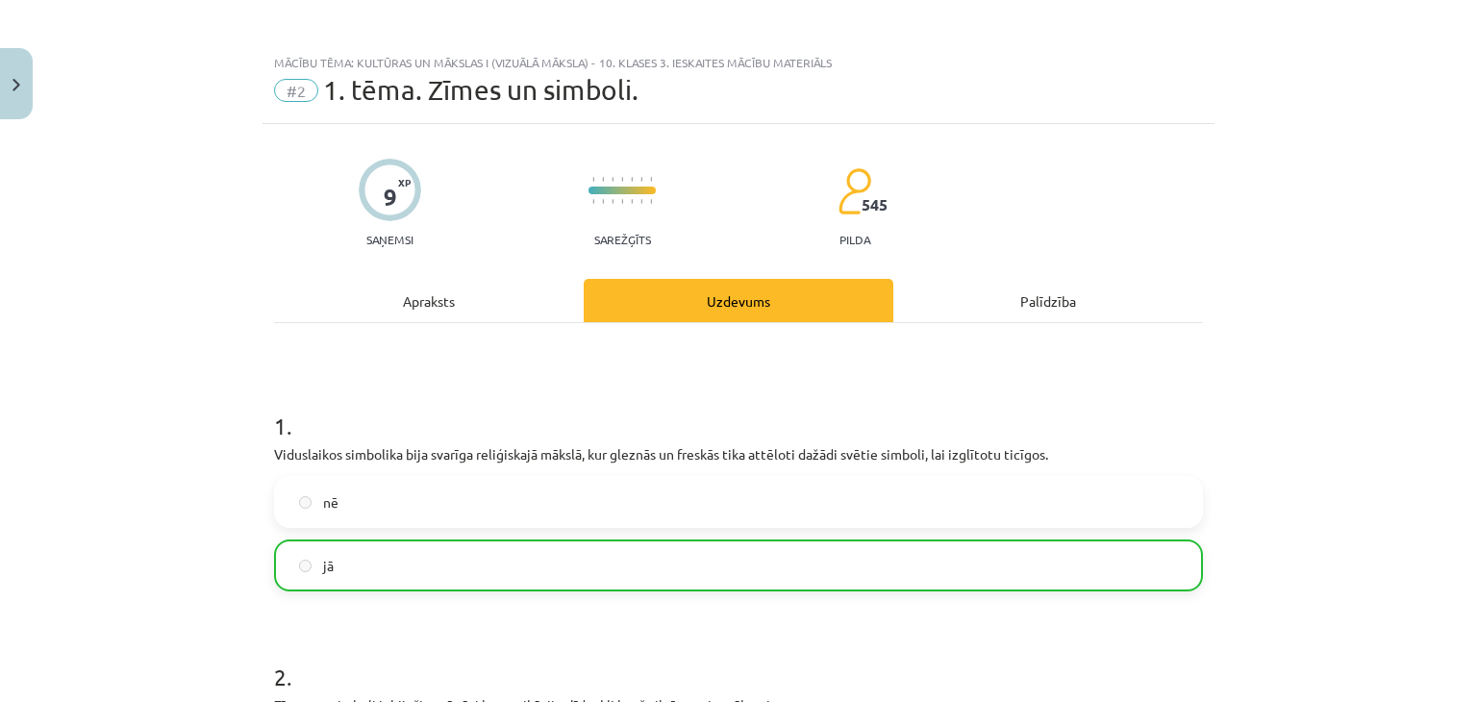
scroll to position [678, 0]
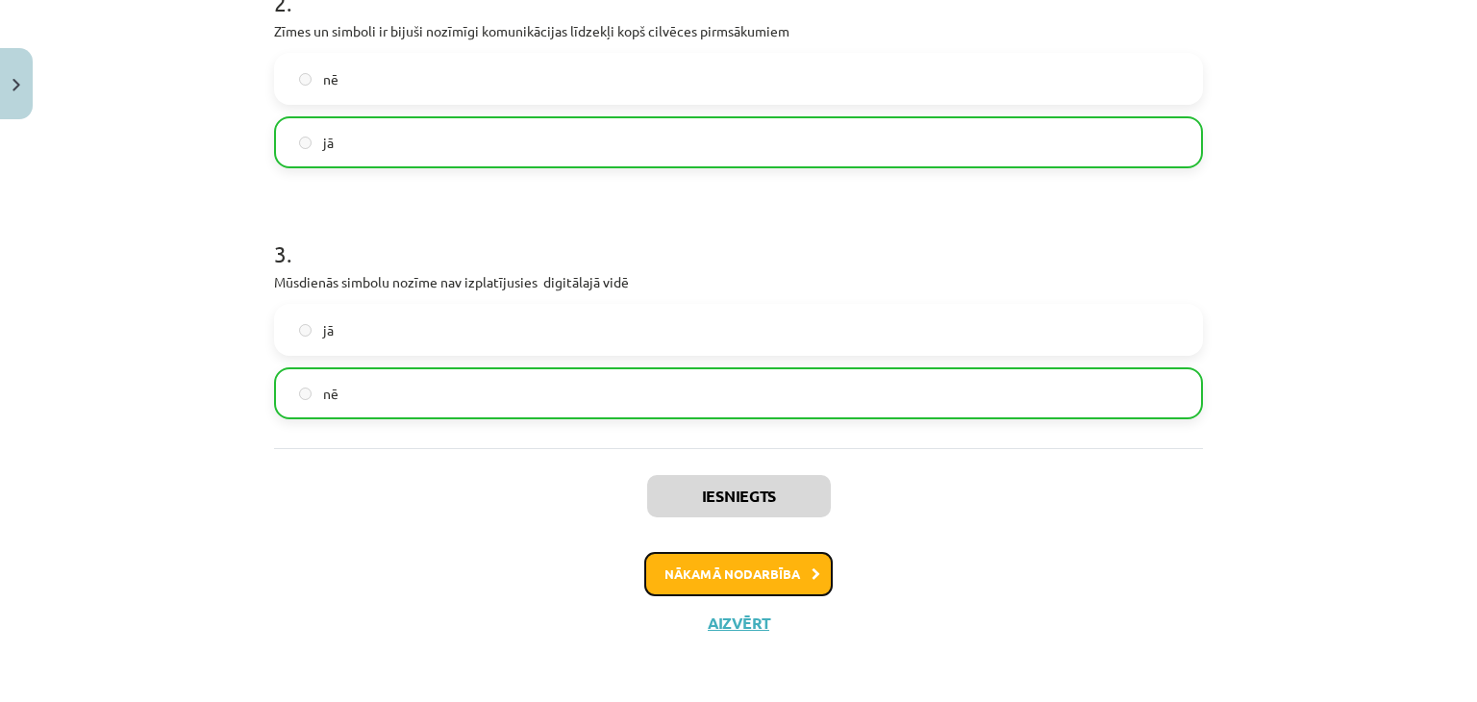
click at [707, 565] on button "Nākamā nodarbība" at bounding box center [738, 574] width 188 height 44
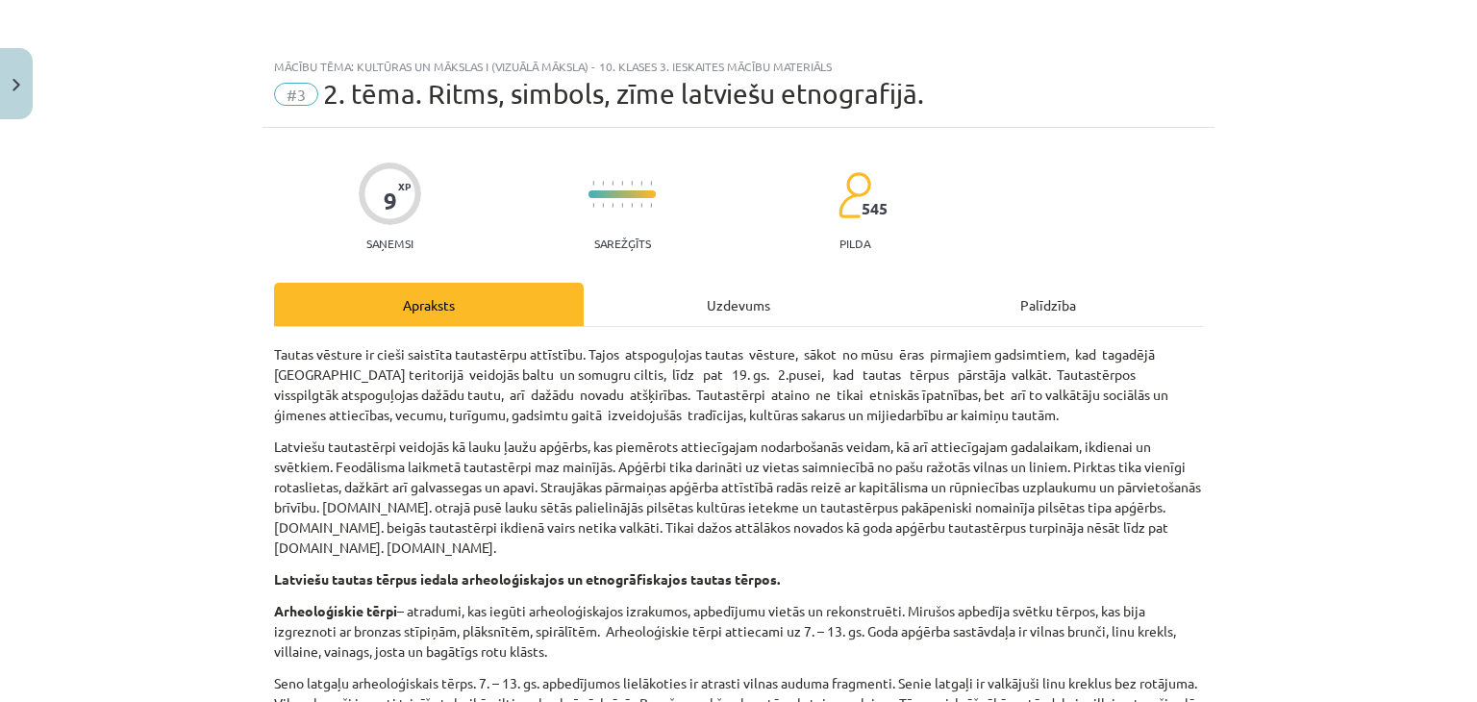
scroll to position [0, 0]
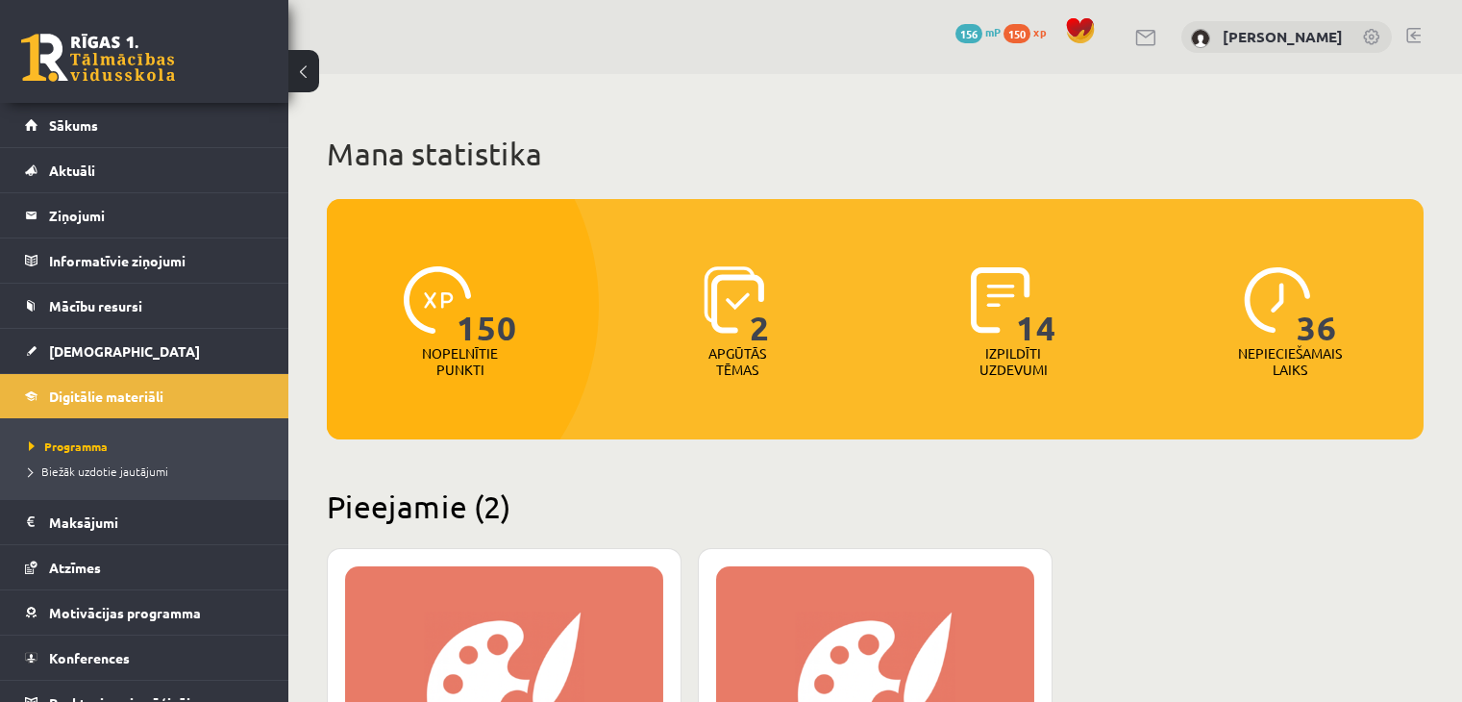
scroll to position [535, 0]
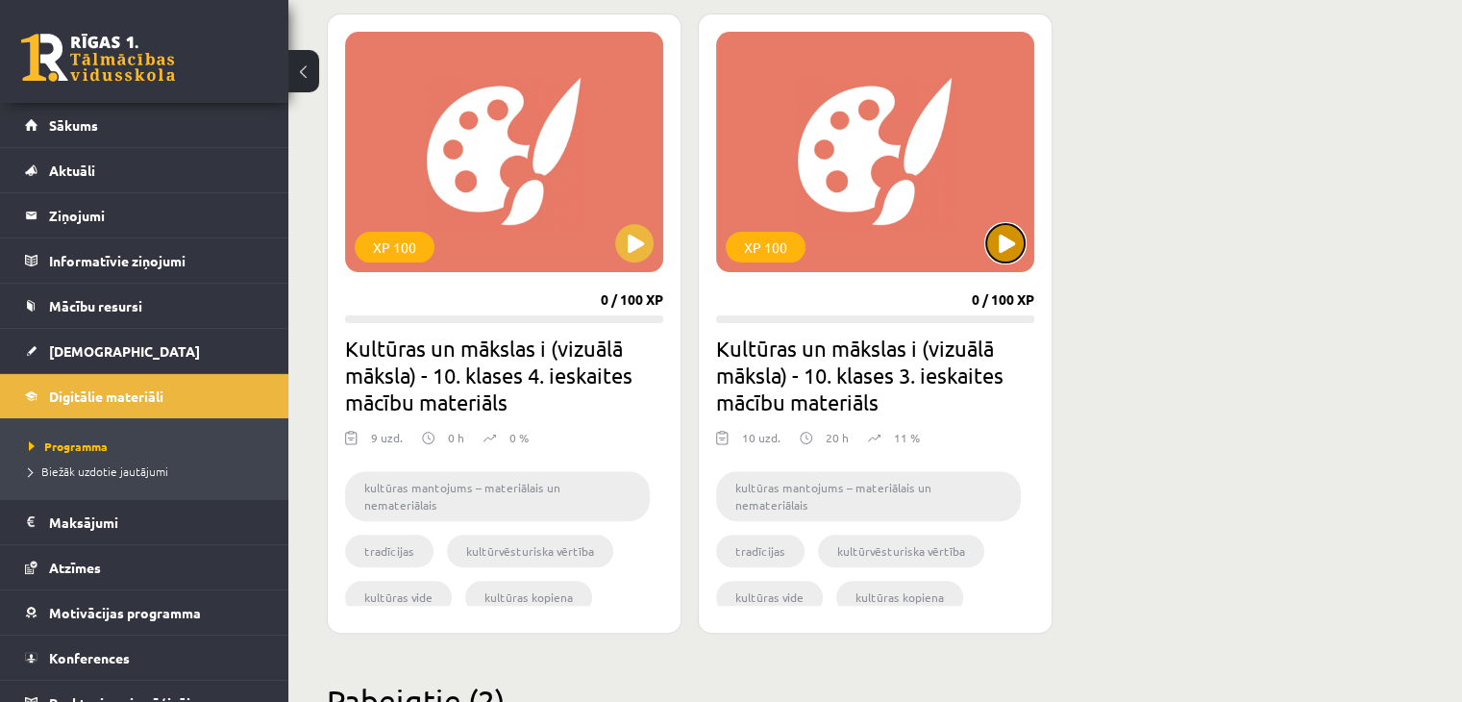
click at [1023, 247] on button at bounding box center [1005, 243] width 38 height 38
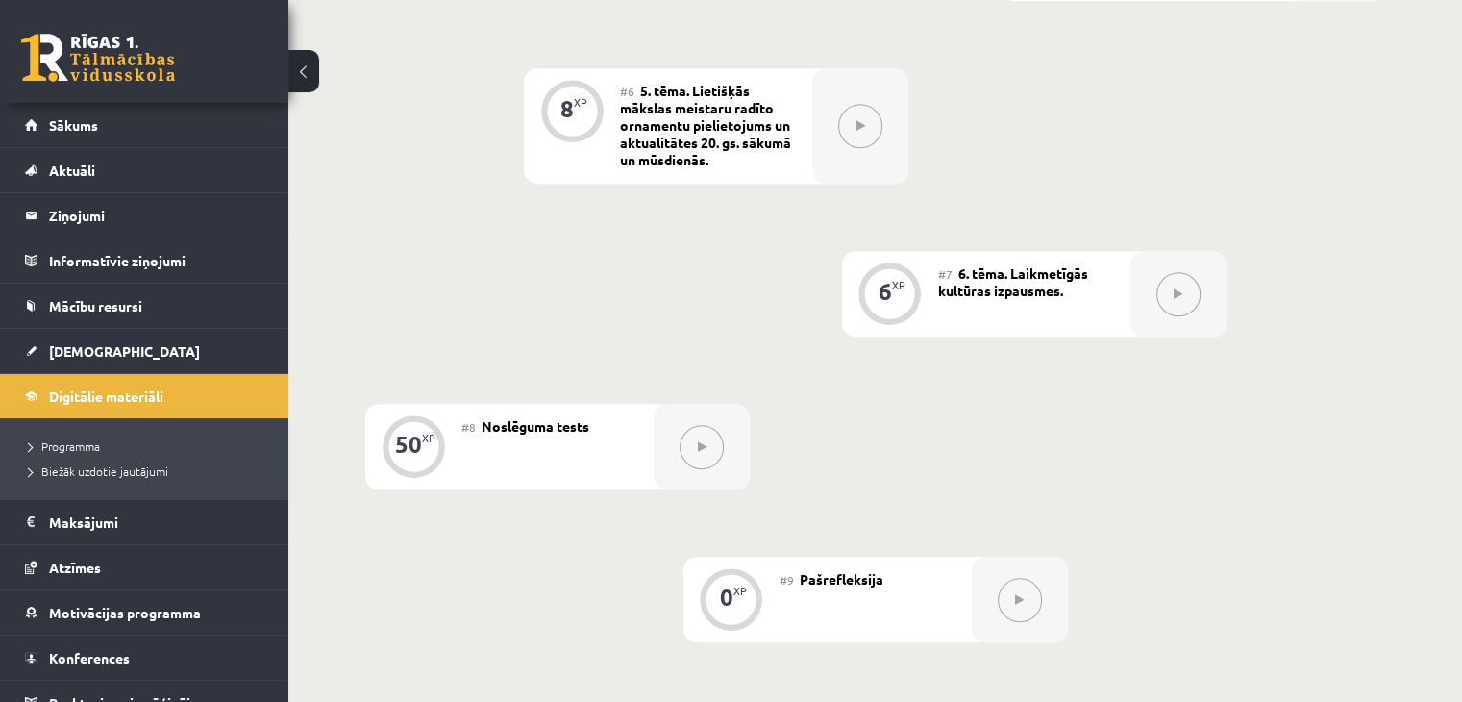
scroll to position [1380, 0]
